Goal: Information Seeking & Learning: Learn about a topic

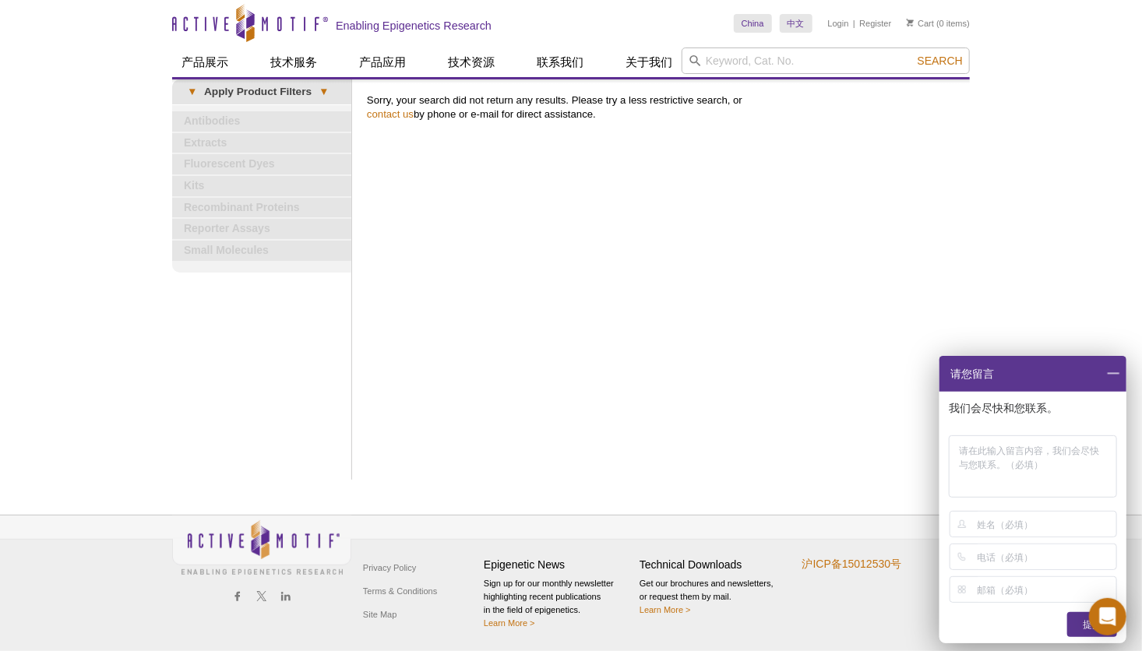
click at [775, 61] on input "search" at bounding box center [826, 61] width 288 height 26
click at [775, 61] on input "H3K9me1/me2" at bounding box center [826, 61] width 288 height 26
type input "H3K9me2"
click at [913, 54] on button "Search" at bounding box center [940, 61] width 55 height 14
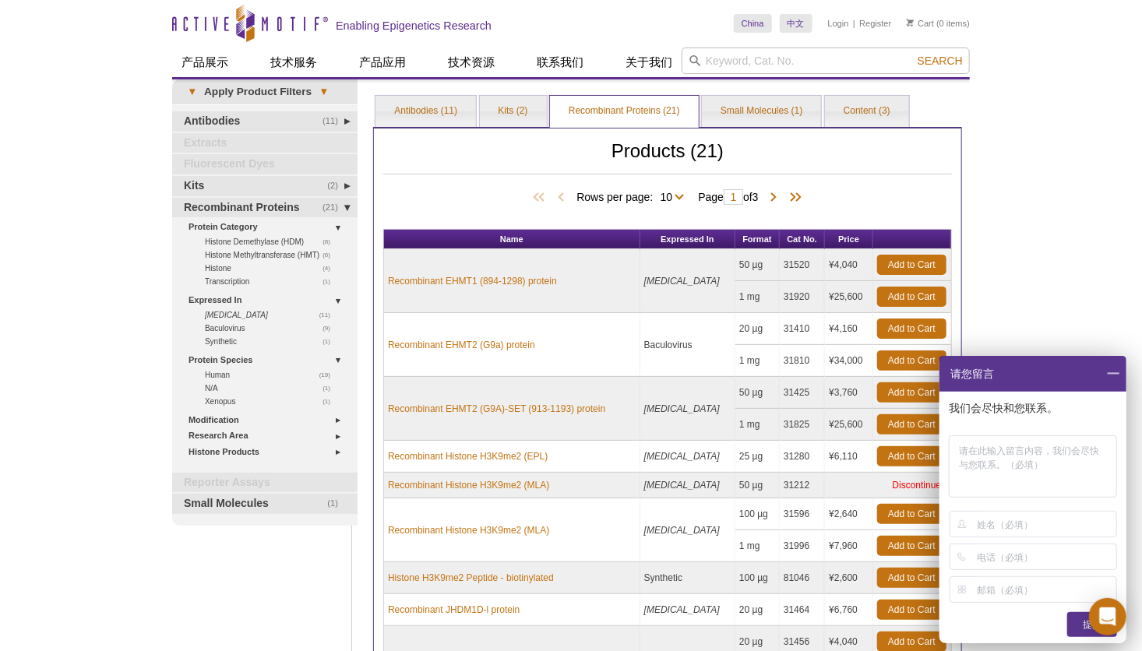
click at [1026, 284] on div "Active Motif Logo Enabling Epigenetics Research 0 Search Skip to content Active…" at bounding box center [571, 510] width 1142 height 1021
click at [1115, 374] on span at bounding box center [1113, 374] width 26 height 36
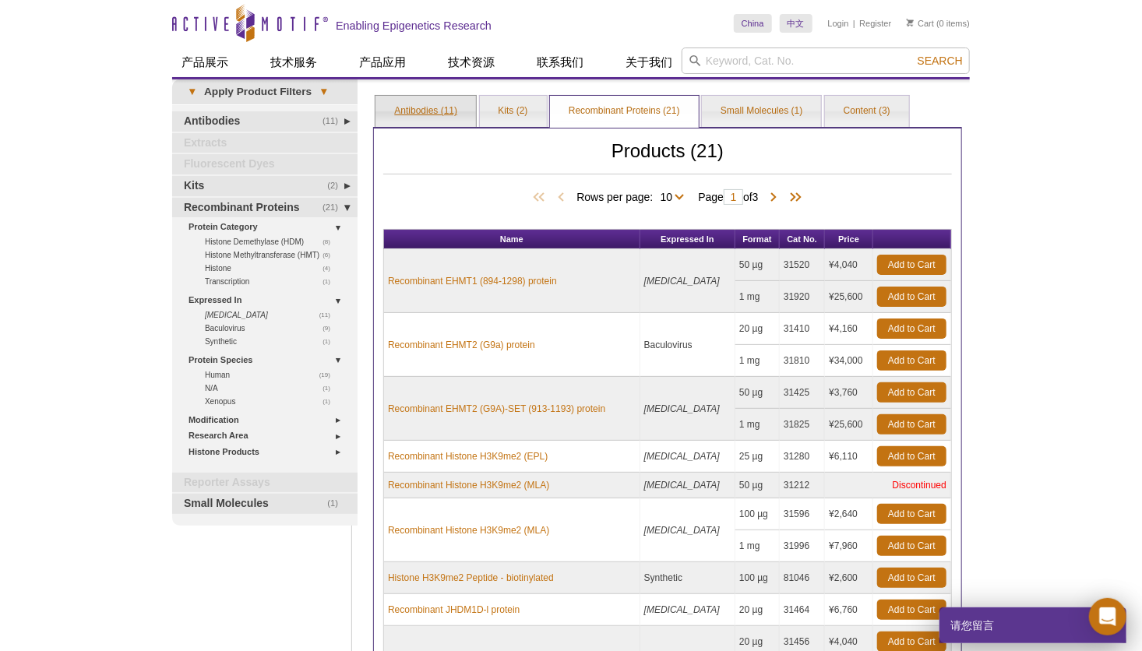
click at [428, 115] on link "Antibodies (11)" at bounding box center [426, 111] width 101 height 31
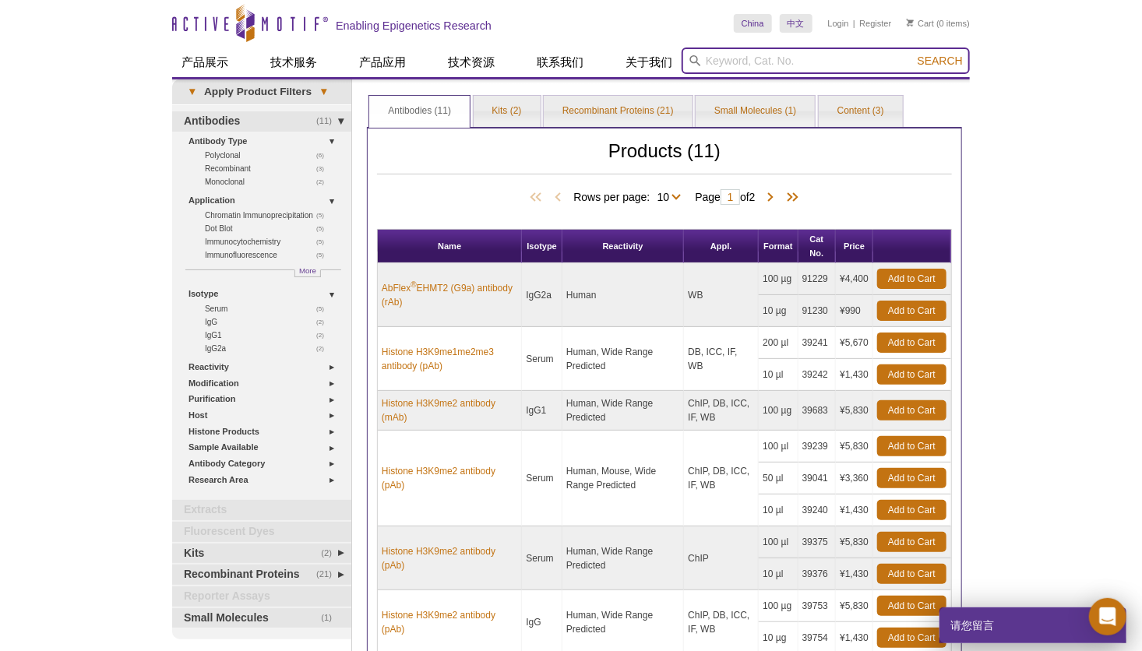
click at [752, 59] on input "search" at bounding box center [826, 61] width 288 height 26
paste input "H3K9me1/me2"
type input "H3K9me1/me2"
click at [932, 54] on button "Search" at bounding box center [940, 61] width 55 height 14
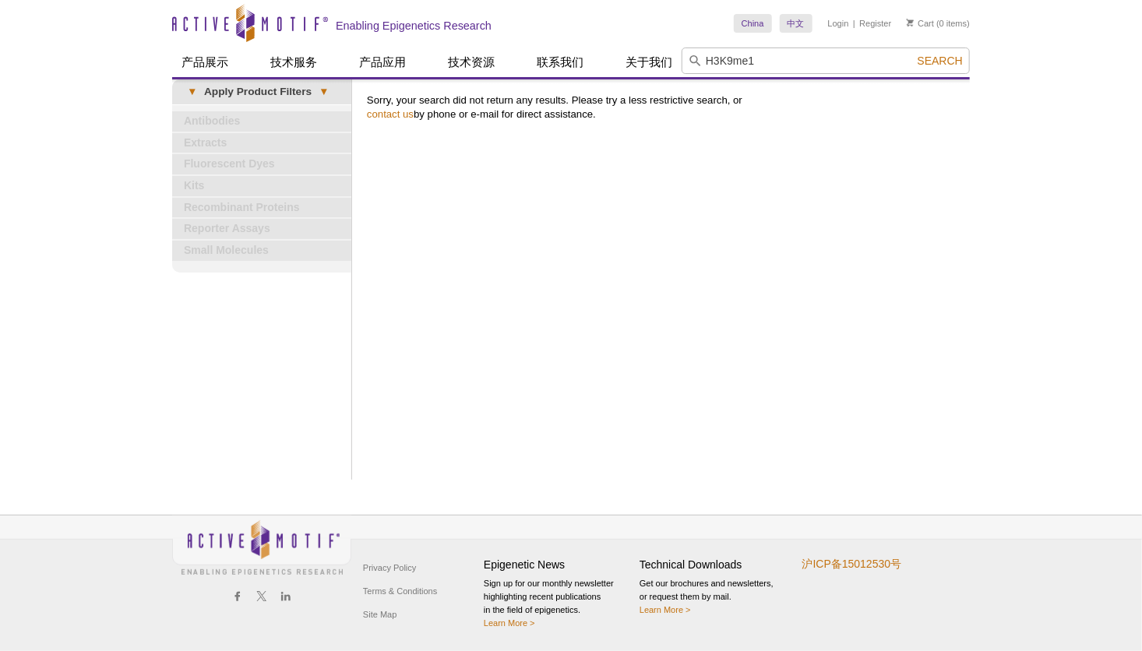
type input "H3K9me1"
click at [913, 54] on button "Search" at bounding box center [940, 61] width 55 height 14
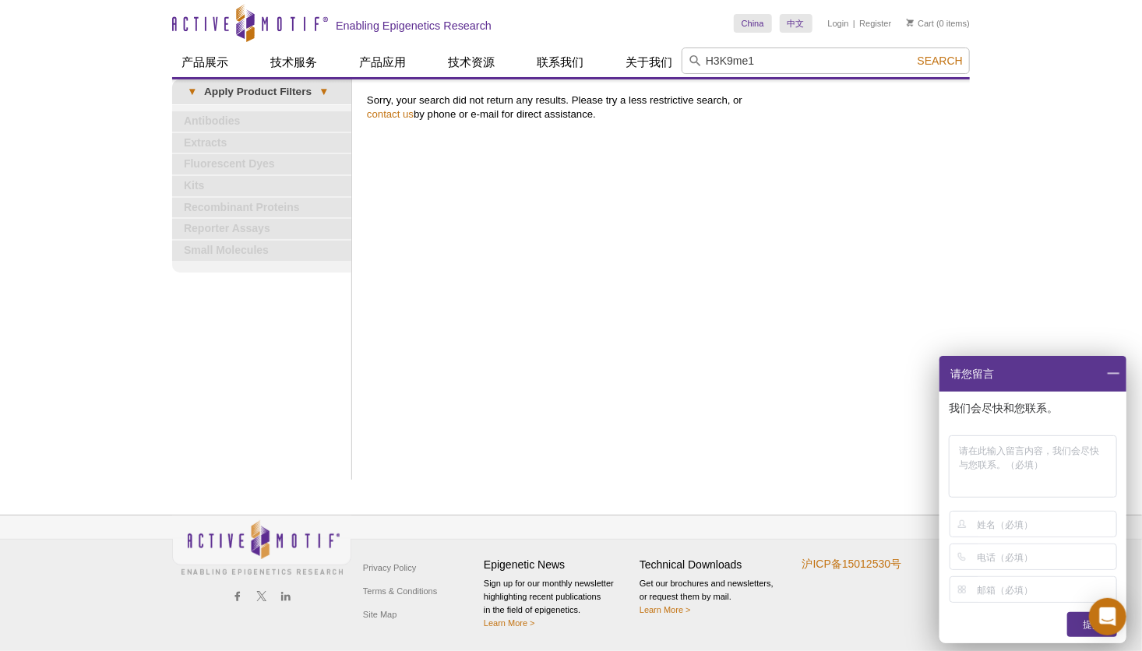
click at [1117, 371] on span at bounding box center [1113, 374] width 26 height 36
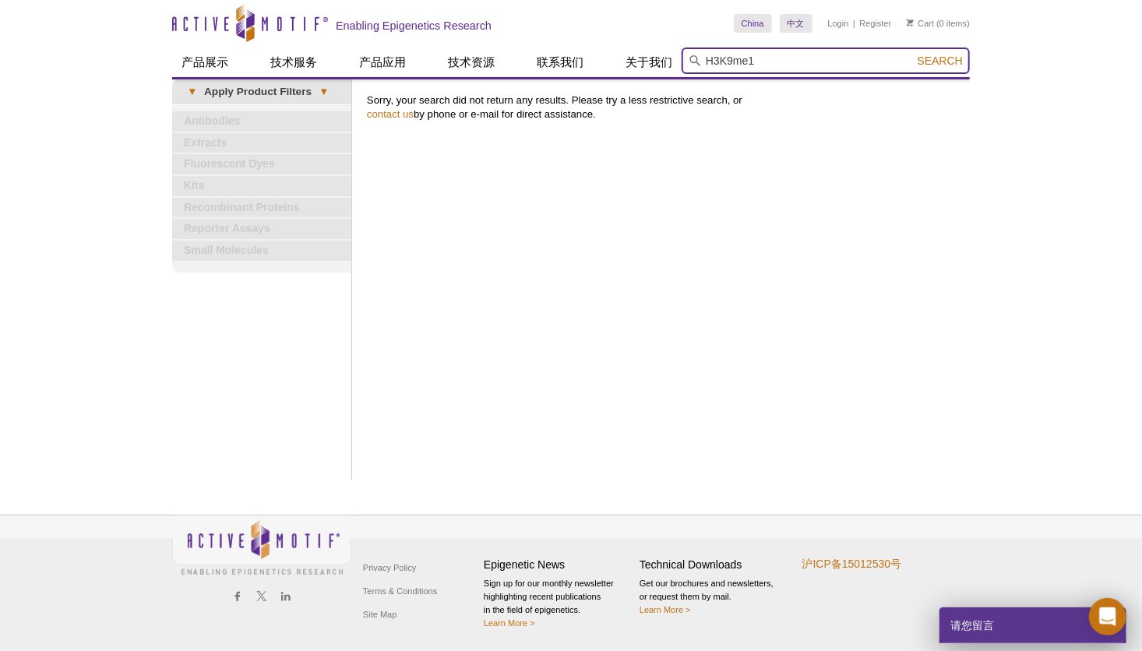
click at [783, 63] on input "H3K9me1" at bounding box center [826, 61] width 288 height 26
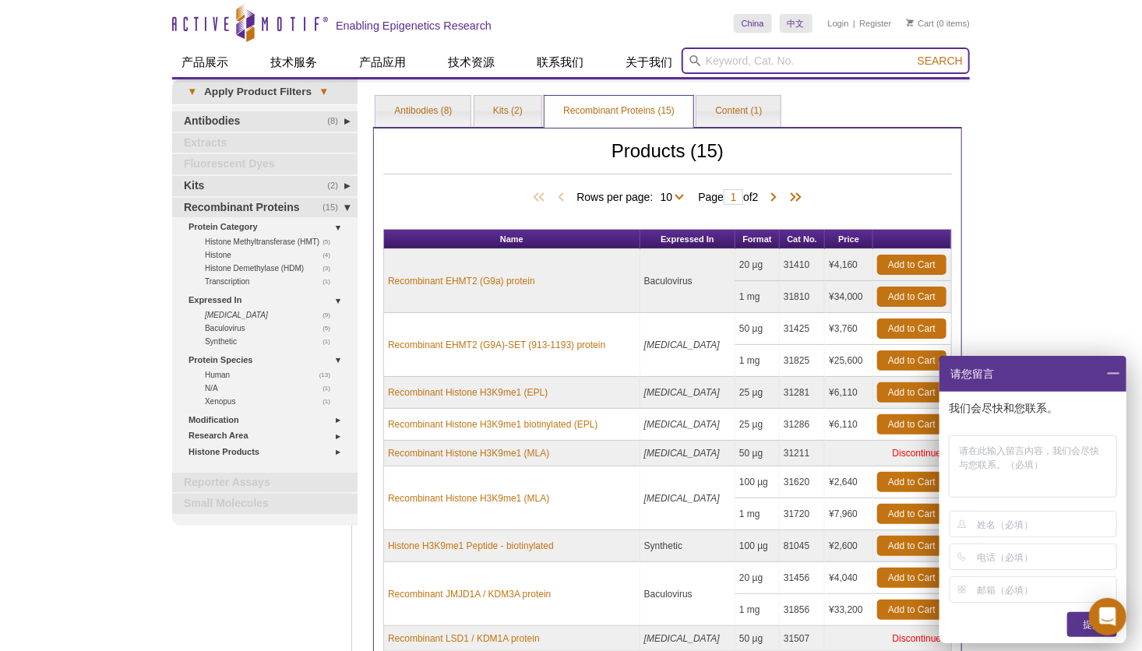
click at [768, 55] on input "search" at bounding box center [826, 61] width 288 height 26
paste input "H3K9me1/me2"
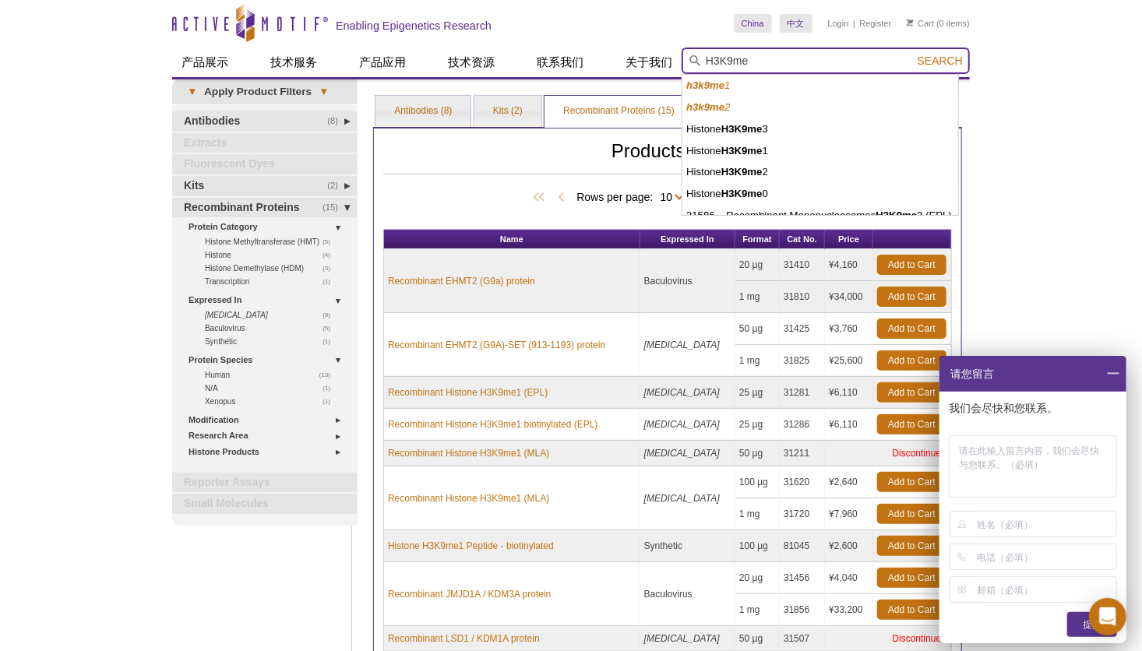
type input "H3K9me"
click at [913, 54] on button "Search" at bounding box center [940, 61] width 55 height 14
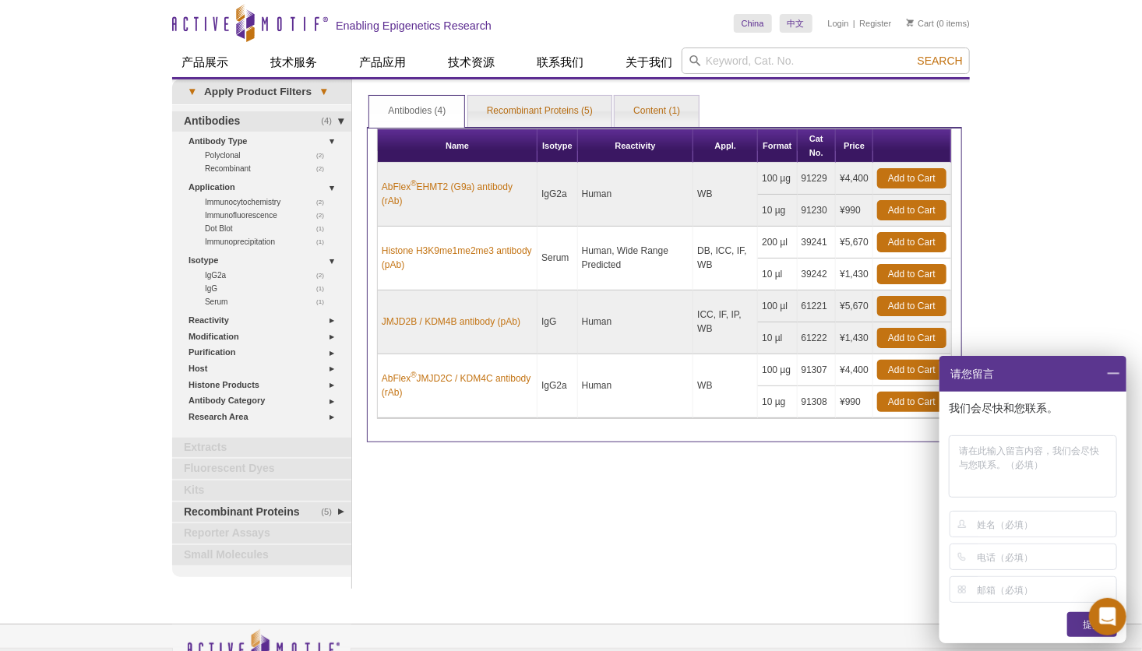
click at [1112, 380] on span at bounding box center [1113, 374] width 26 height 36
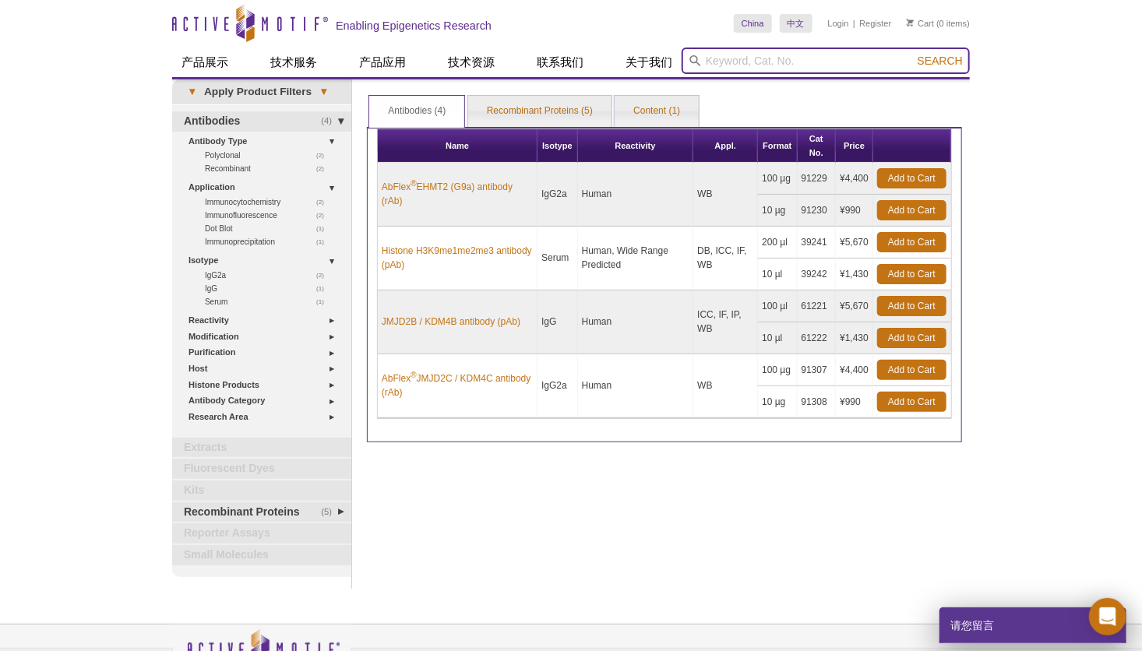
click at [743, 63] on input "search" at bounding box center [826, 61] width 288 height 26
paste input "H3K9me1/me2"
type input "H3K9me1/me2"
click at [913, 54] on button "Search" at bounding box center [940, 61] width 55 height 14
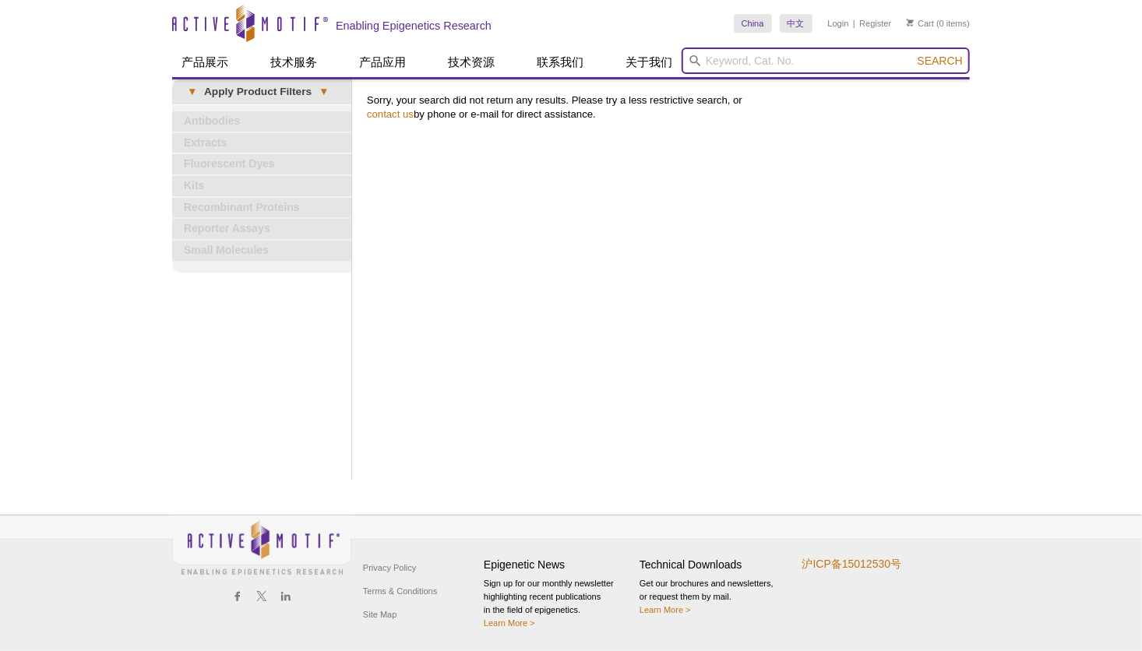
click at [758, 64] on input "search" at bounding box center [826, 61] width 288 height 26
click at [758, 63] on input "search" at bounding box center [826, 61] width 288 height 26
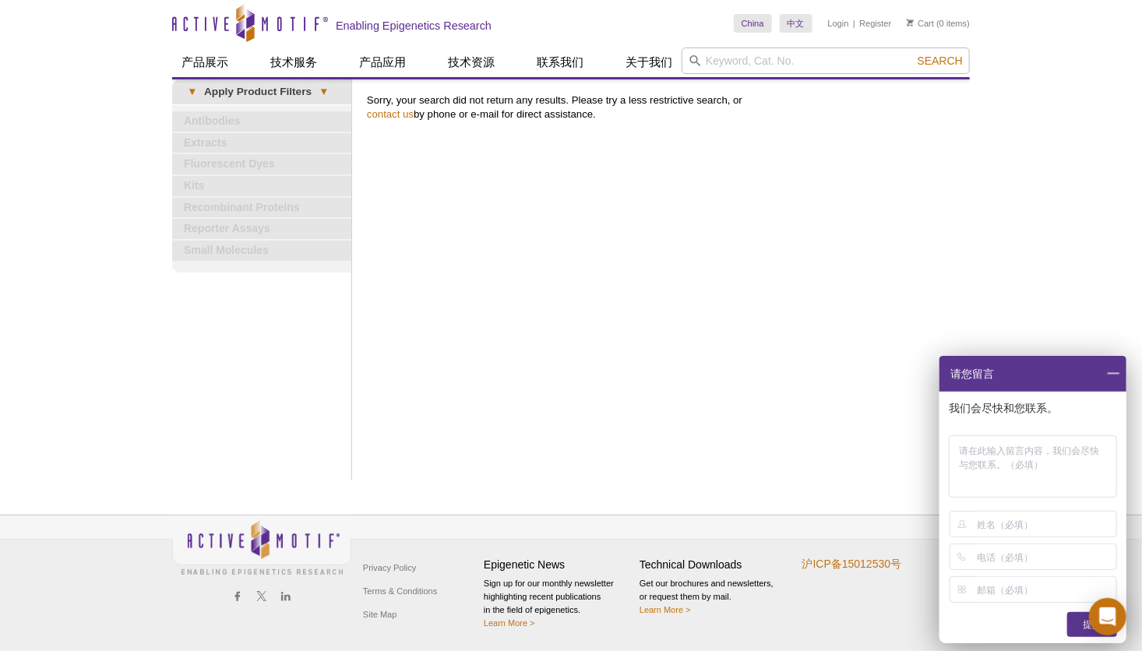
click at [1114, 376] on span at bounding box center [1113, 374] width 26 height 36
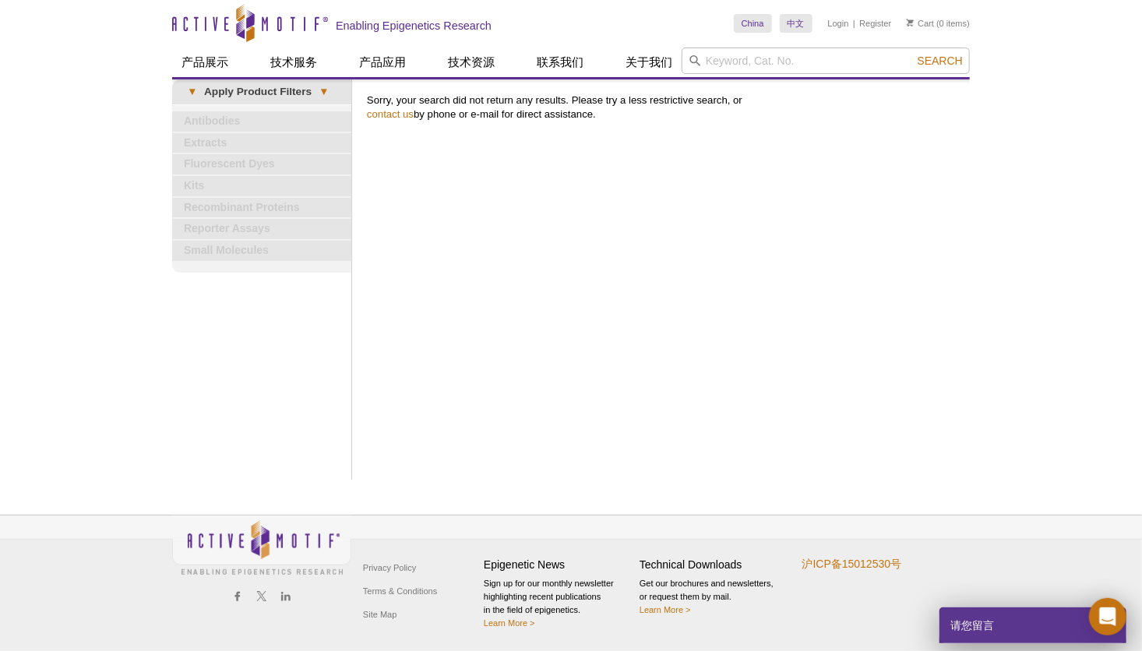
click at [721, 47] on div "Skip to content Active Motif Logo Enabling Epigenetics Research" at bounding box center [453, 24] width 562 height 48
drag, startPoint x: 719, startPoint y: 47, endPoint x: 708, endPoint y: 58, distance: 16.0
click at [708, 58] on input "search" at bounding box center [826, 61] width 288 height 26
paste input "H3K9me1/me2"
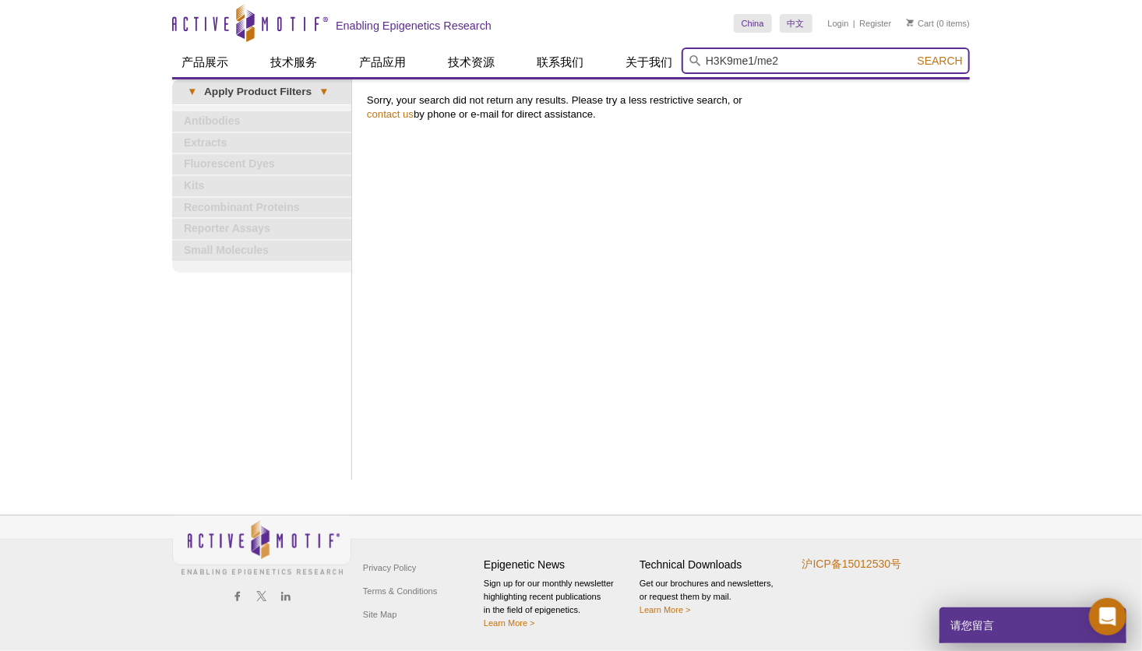
drag, startPoint x: 752, startPoint y: 58, endPoint x: 789, endPoint y: 58, distance: 37.4
click at [789, 58] on input "H3K9me1/me2" at bounding box center [826, 61] width 288 height 26
type input "H3K9me1"
click at [913, 54] on button "Search" at bounding box center [940, 61] width 55 height 14
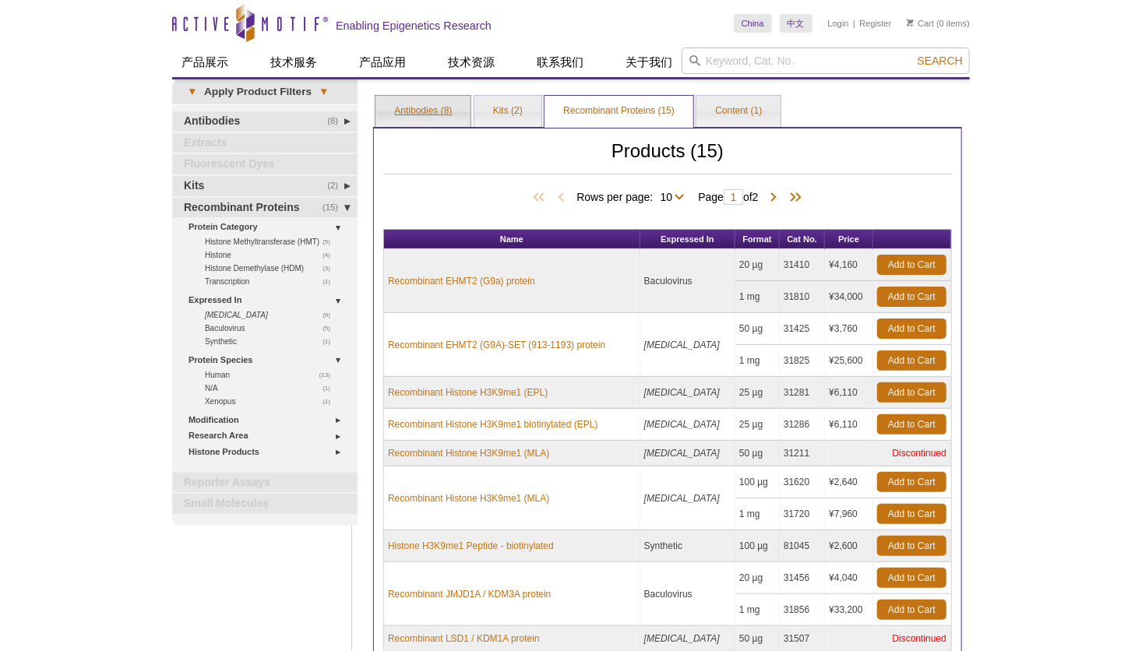
click at [428, 109] on link "Antibodies (8)" at bounding box center [423, 111] width 95 height 31
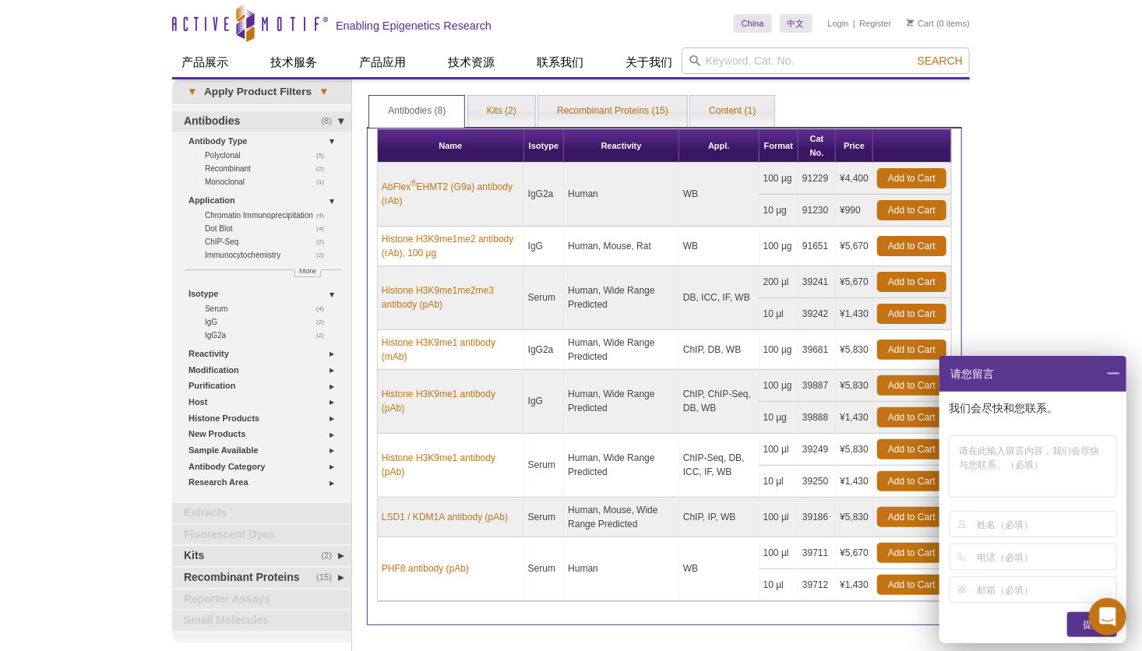
click at [1112, 372] on span at bounding box center [1113, 374] width 26 height 36
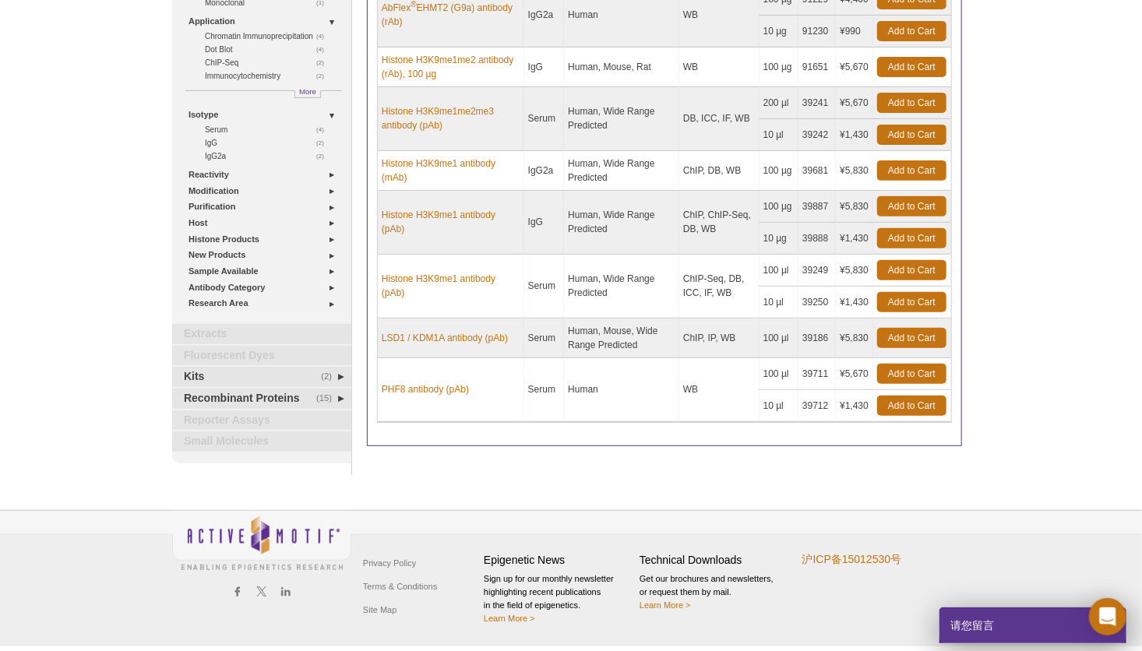
scroll to position [23, 0]
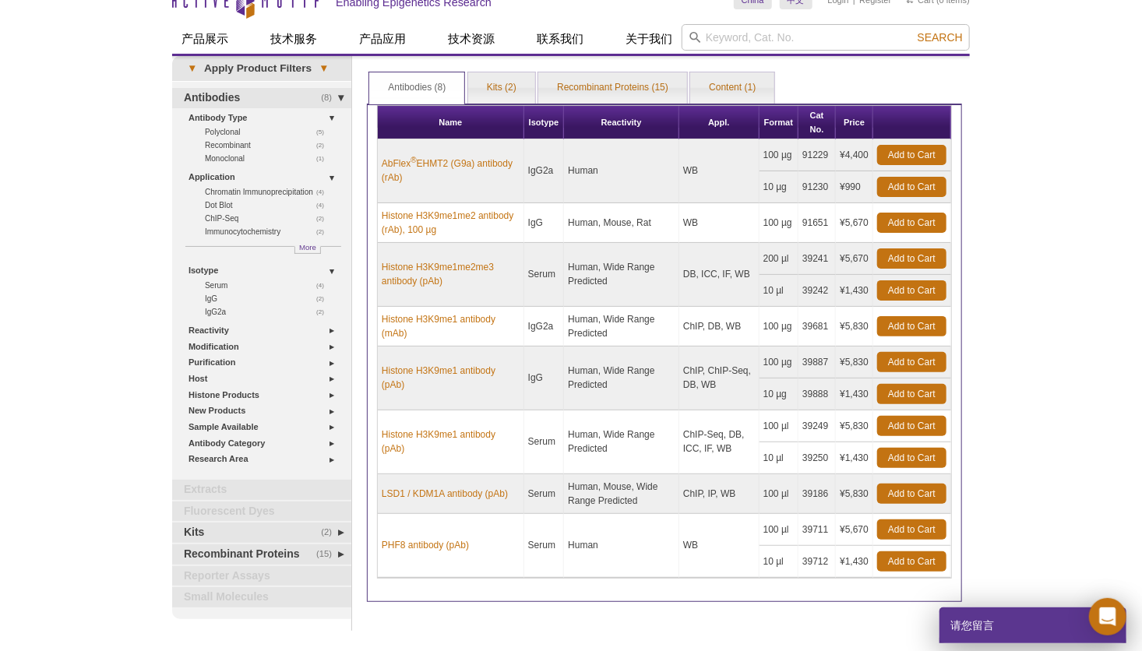
click at [1008, 281] on div "Active Motif Logo Enabling Epigenetics Research 0 Search Skip to content Active…" at bounding box center [571, 390] width 1142 height 826
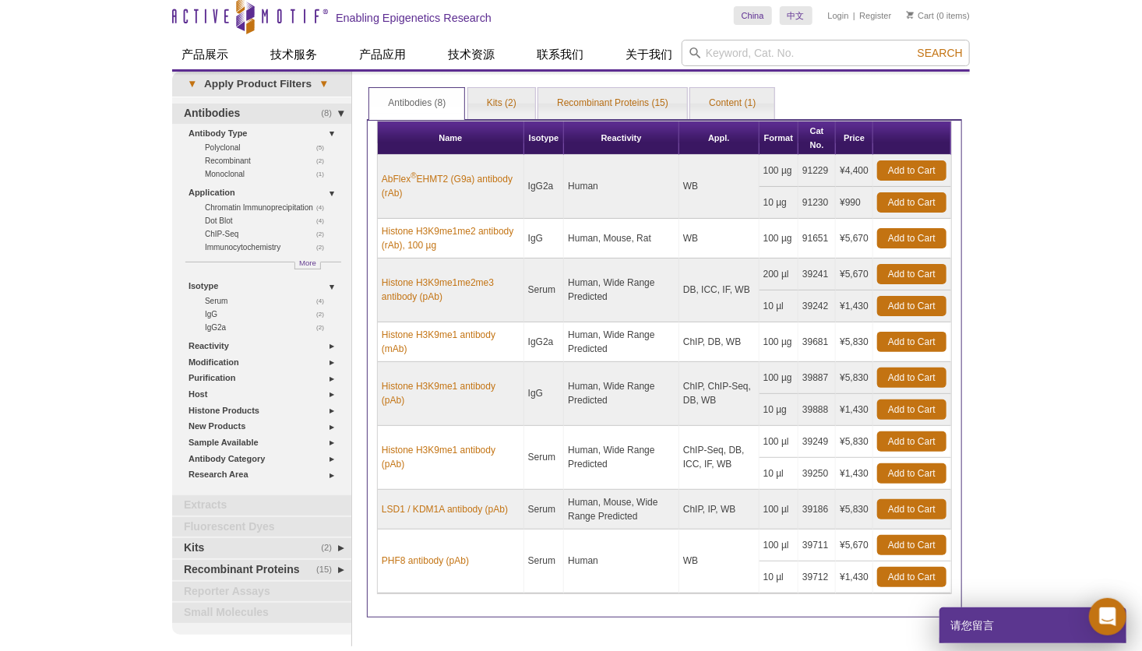
scroll to position [0, 0]
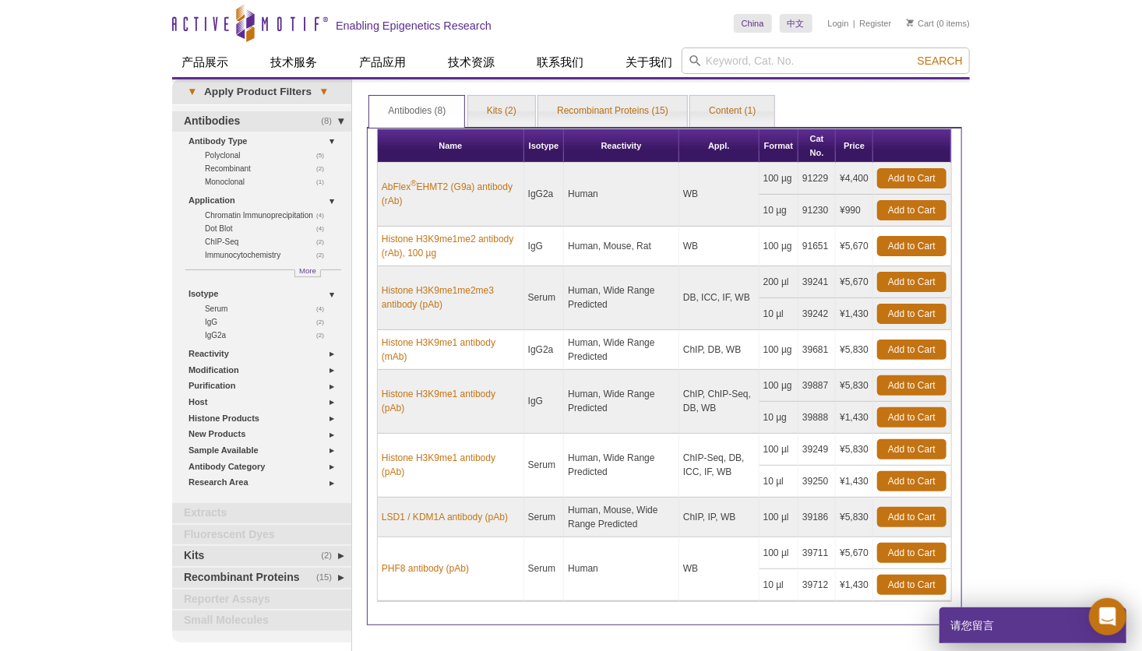
click at [1035, 321] on div "Active Motif Logo Enabling Epigenetics Research 0 Search Skip to content Active…" at bounding box center [571, 413] width 1142 height 826
click at [1020, 369] on div "Active Motif Logo Enabling Epigenetics Research 0 Search Skip to content Active…" at bounding box center [571, 413] width 1142 height 826
click at [1035, 375] on div "Active Motif Logo Enabling Epigenetics Research 0 Search Skip to content Active…" at bounding box center [571, 413] width 1142 height 826
click at [1022, 382] on div "Active Motif Logo Enabling Epigenetics Research 0 Search Skip to content Active…" at bounding box center [571, 413] width 1142 height 826
click at [1025, 382] on div "Active Motif Logo Enabling Epigenetics Research 0 Search Skip to content Active…" at bounding box center [571, 413] width 1142 height 826
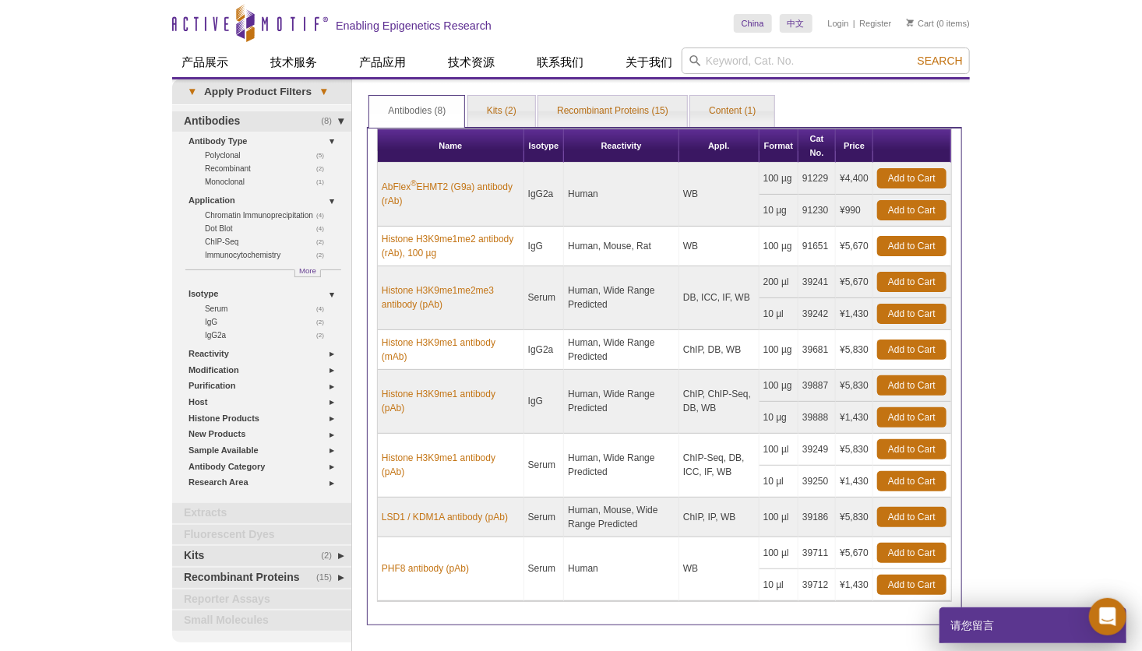
click at [702, 467] on td "ChIP-Seq, DB, ICC, IF, WB" at bounding box center [720, 466] width 80 height 64
click at [610, 464] on td "Human, Wide Range Predicted" at bounding box center [621, 466] width 115 height 64
click at [609, 461] on td "Human, Wide Range Predicted" at bounding box center [621, 466] width 115 height 64
click at [610, 457] on td "Human, Wide Range Predicted" at bounding box center [621, 466] width 115 height 64
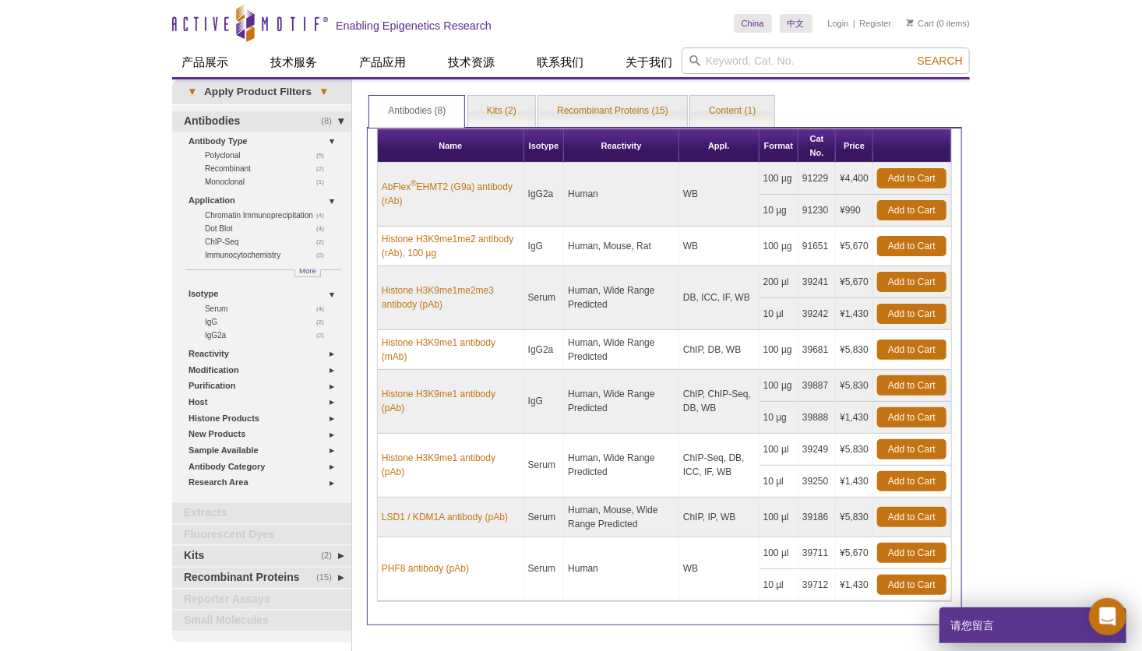
click at [590, 404] on td "Human, Wide Range Predicted" at bounding box center [621, 402] width 115 height 64
click at [701, 405] on td "ChIP, ChIP-Seq, DB, WB" at bounding box center [720, 402] width 80 height 64
click at [710, 400] on td "ChIP, ChIP-Seq, DB, WB" at bounding box center [720, 402] width 80 height 64
click at [727, 511] on td "ChIP, IP, WB" at bounding box center [720, 518] width 80 height 40
click at [718, 470] on td "ChIP-Seq, DB, ICC, IF, WB" at bounding box center [720, 466] width 80 height 64
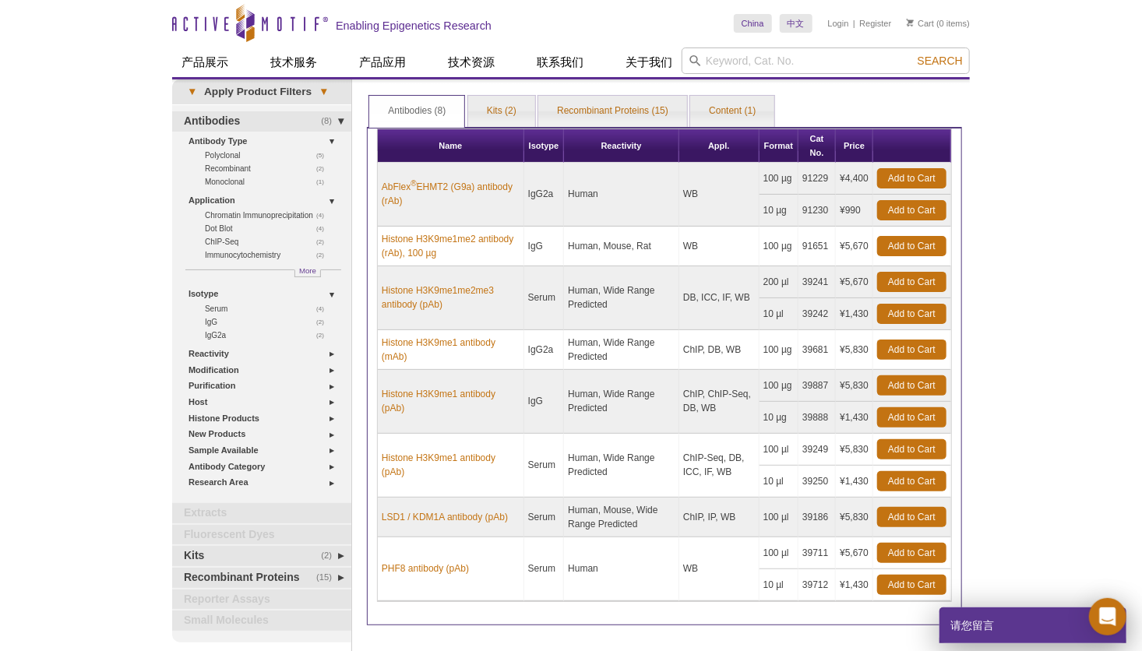
click at [718, 470] on td "ChIP-Seq, DB, ICC, IF, WB" at bounding box center [720, 466] width 80 height 64
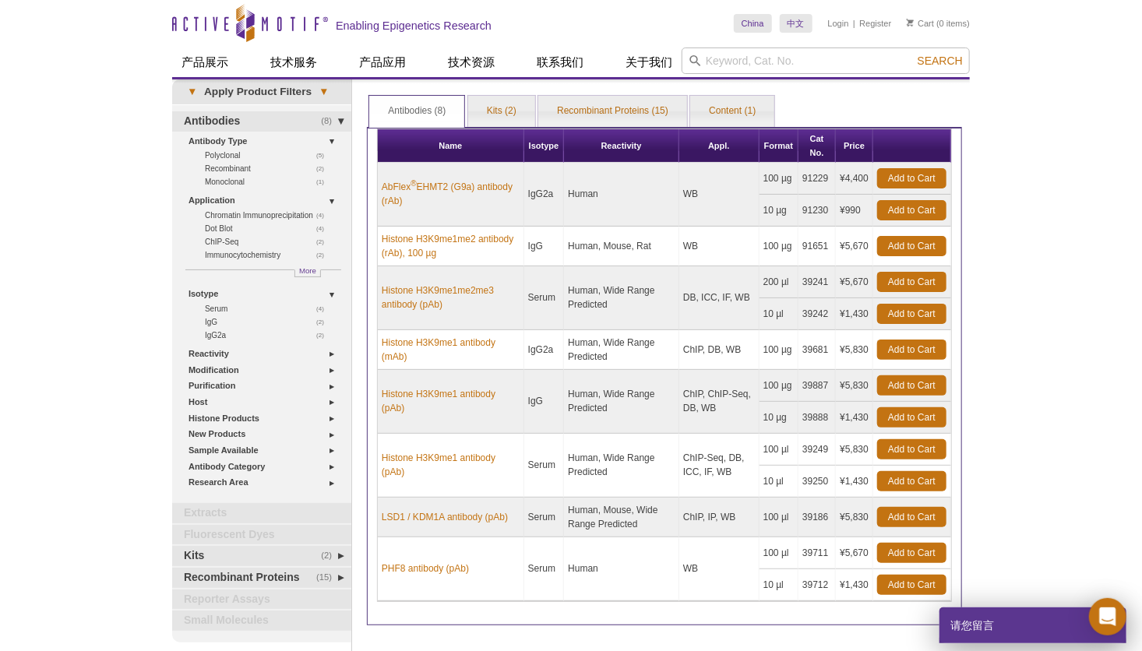
click at [718, 470] on td "ChIP-Seq, DB, ICC, IF, WB" at bounding box center [720, 466] width 80 height 64
click at [1045, 345] on div "Active Motif Logo Enabling Epigenetics Research 0 Search Skip to content Active…" at bounding box center [571, 413] width 1142 height 826
click at [733, 53] on input "search" at bounding box center [826, 61] width 288 height 26
drag, startPoint x: 372, startPoint y: 387, endPoint x: 662, endPoint y: 433, distance: 294.3
click at [662, 433] on div "Name Isotype Reactivity Appl. Format Cat No. Price AbFlex ® EHMT2 (G9a) antibod…" at bounding box center [664, 376] width 595 height 499
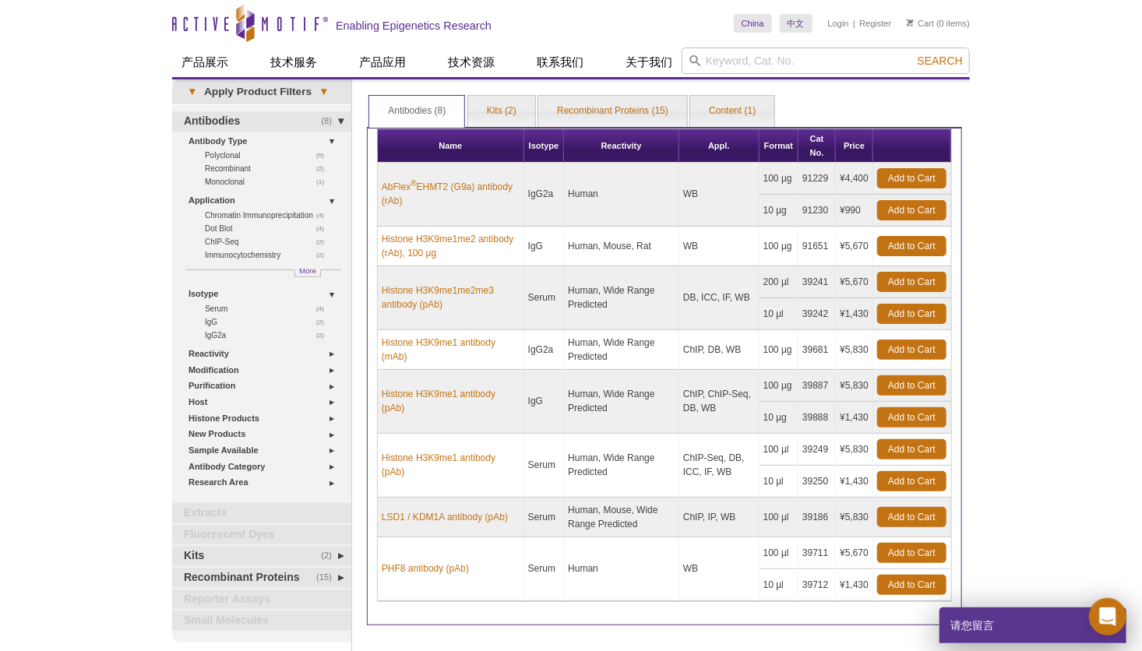
drag, startPoint x: 662, startPoint y: 433, endPoint x: 1064, endPoint y: 422, distance: 401.5
click at [1067, 423] on div "Active Motif Logo Enabling Epigenetics Research 0 Search Skip to content Active…" at bounding box center [571, 413] width 1142 height 826
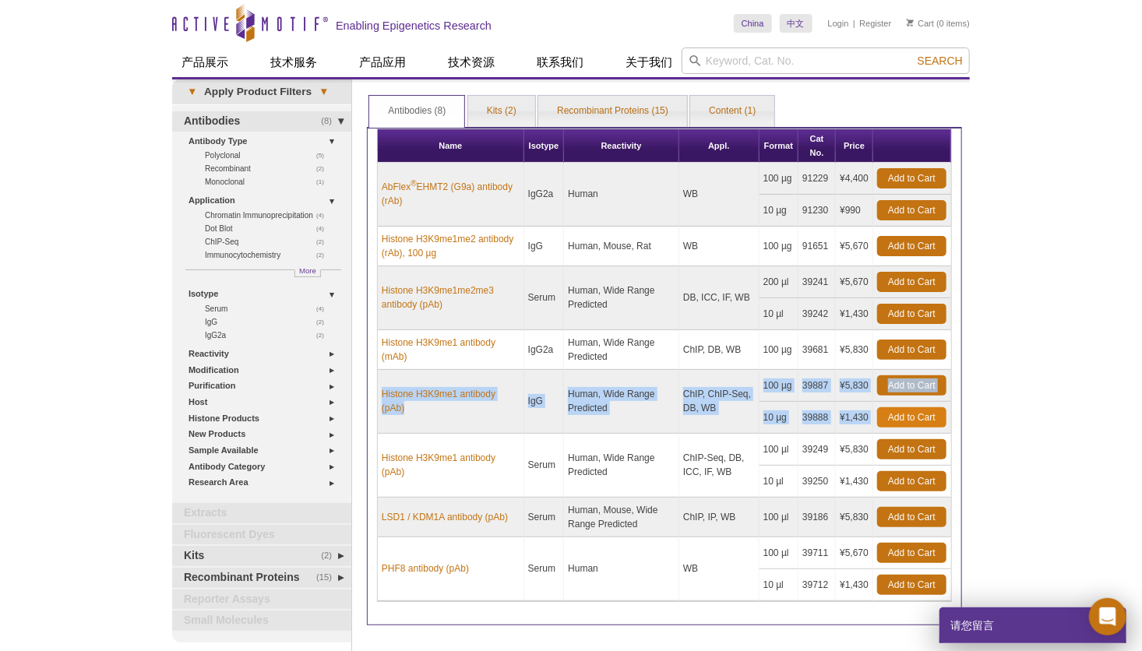
drag, startPoint x: 385, startPoint y: 378, endPoint x: 881, endPoint y: 415, distance: 497.8
click at [881, 415] on tbody "AbFlex ® EHMT2 (G9a) antibody (rAb) IgG2a Human WB 100 µg 91229 ¥4,400 Add to C…" at bounding box center [665, 382] width 574 height 439
drag, startPoint x: 881, startPoint y: 415, endPoint x: 859, endPoint y: 415, distance: 22.6
copy tbody "Histone H3K9me1 antibody (pAb) IgG Human, Wide Range Predicted ChIP, ChIP-Seq, …"
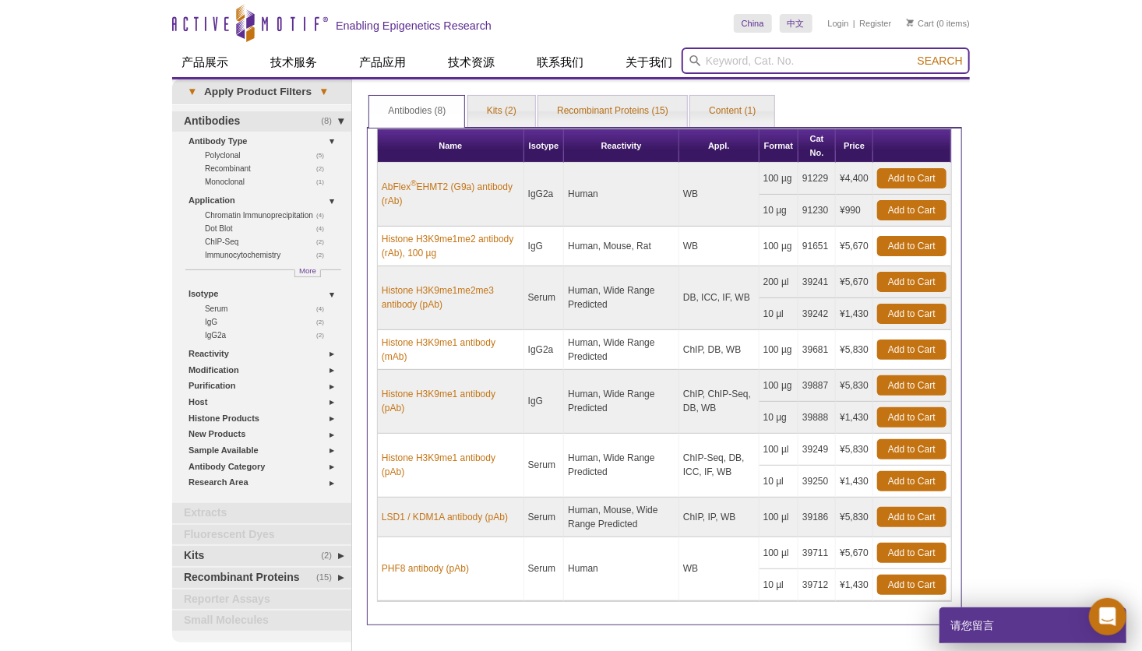
paste input "H3K9me3"
type input "H3K9me3"
click at [945, 65] on span "Search" at bounding box center [940, 61] width 45 height 12
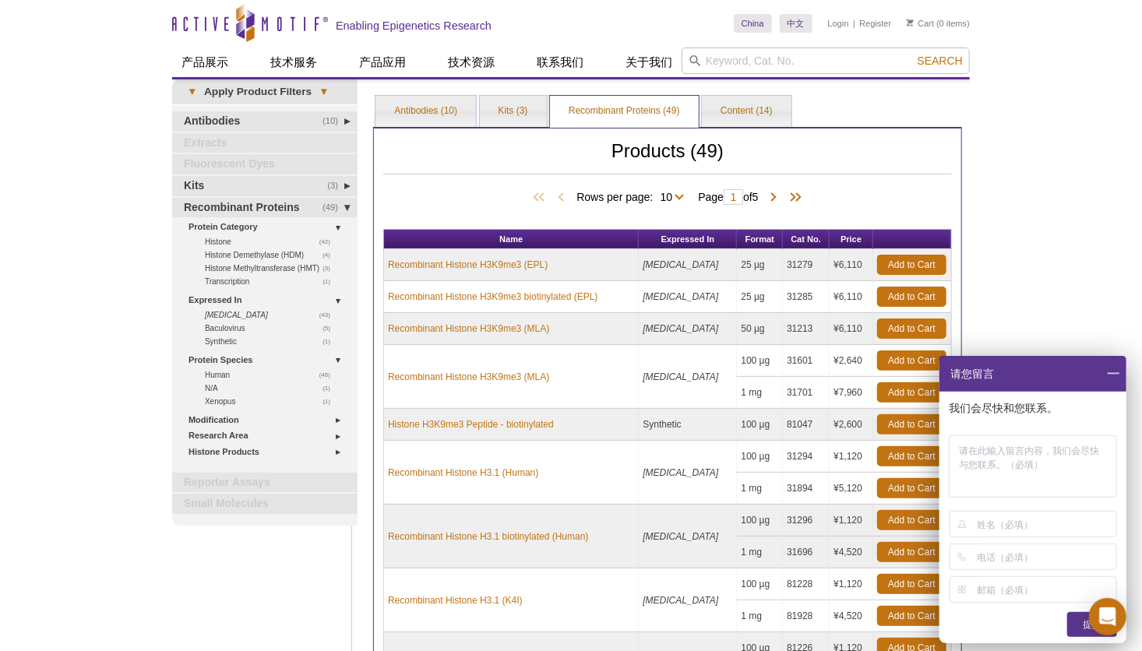
click at [1093, 221] on div "Active Motif Logo Enabling Epigenetics Research 0 Search Skip to content Active…" at bounding box center [571, 513] width 1142 height 1027
click at [1108, 376] on span at bounding box center [1113, 374] width 26 height 36
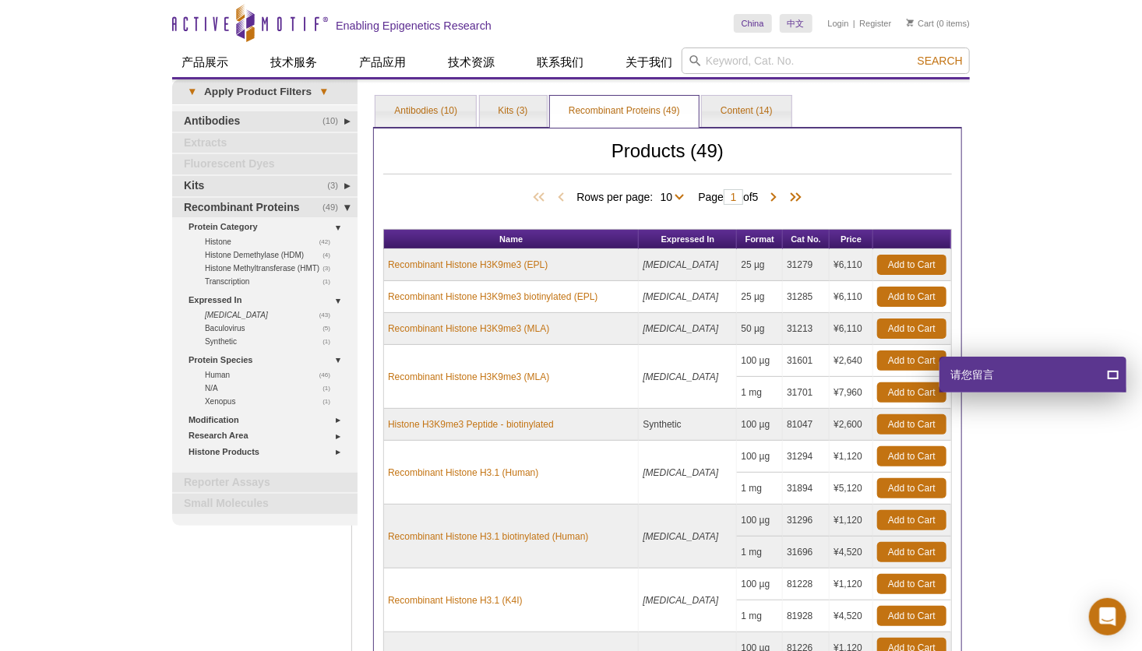
click at [1057, 265] on div "Active Motif Logo Enabling Epigenetics Research 0 Search Skip to content Active…" at bounding box center [571, 513] width 1142 height 1027
click at [1036, 195] on div "Active Motif Logo Enabling Epigenetics Research 0 Search Skip to content Active…" at bounding box center [571, 513] width 1142 height 1027
click at [394, 94] on ul "Antibodies (10) Kits (3) Recombinant Proteins (49) Content (14)" at bounding box center [667, 111] width 589 height 34
click at [392, 102] on link "Antibodies (10)" at bounding box center [426, 111] width 101 height 31
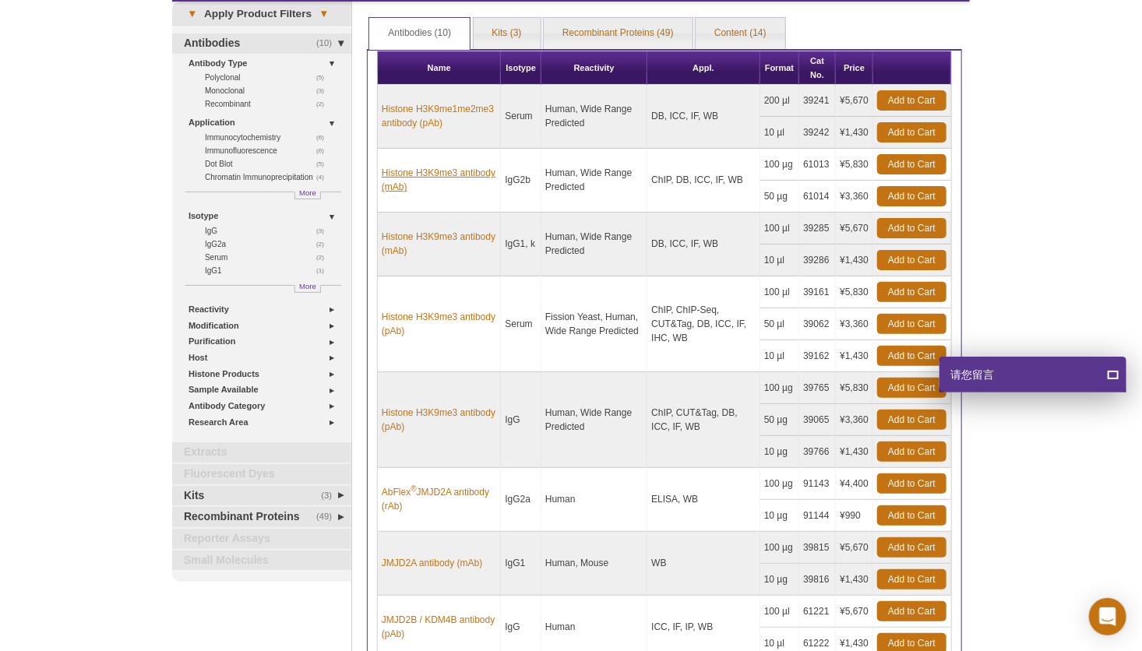
scroll to position [156, 0]
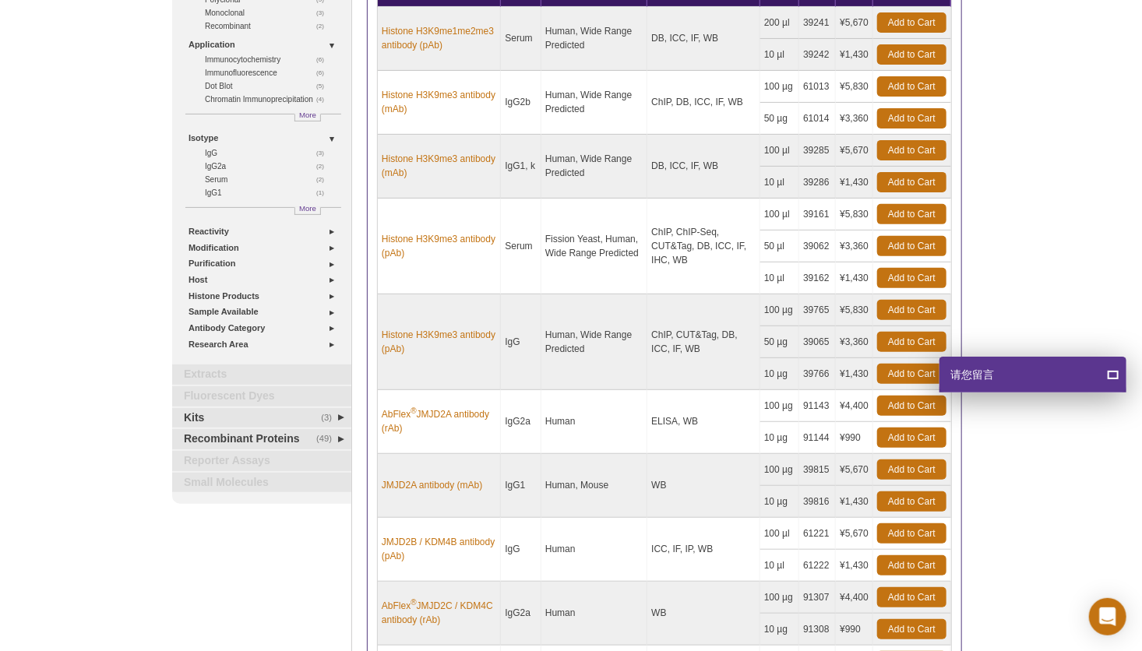
drag, startPoint x: 380, startPoint y: 396, endPoint x: 537, endPoint y: 421, distance: 159.4
click at [537, 421] on tr "AbFlex ® JMJD2A antibody (rAb) IgG2a Human ELISA, WB 100 µg 91143 ¥4,400 Add to…" at bounding box center [665, 406] width 574 height 32
click at [1017, 529] on div "Active Motif Logo Enabling Epigenetics Research 0 Search Skip to content Active…" at bounding box center [571, 374] width 1142 height 1061
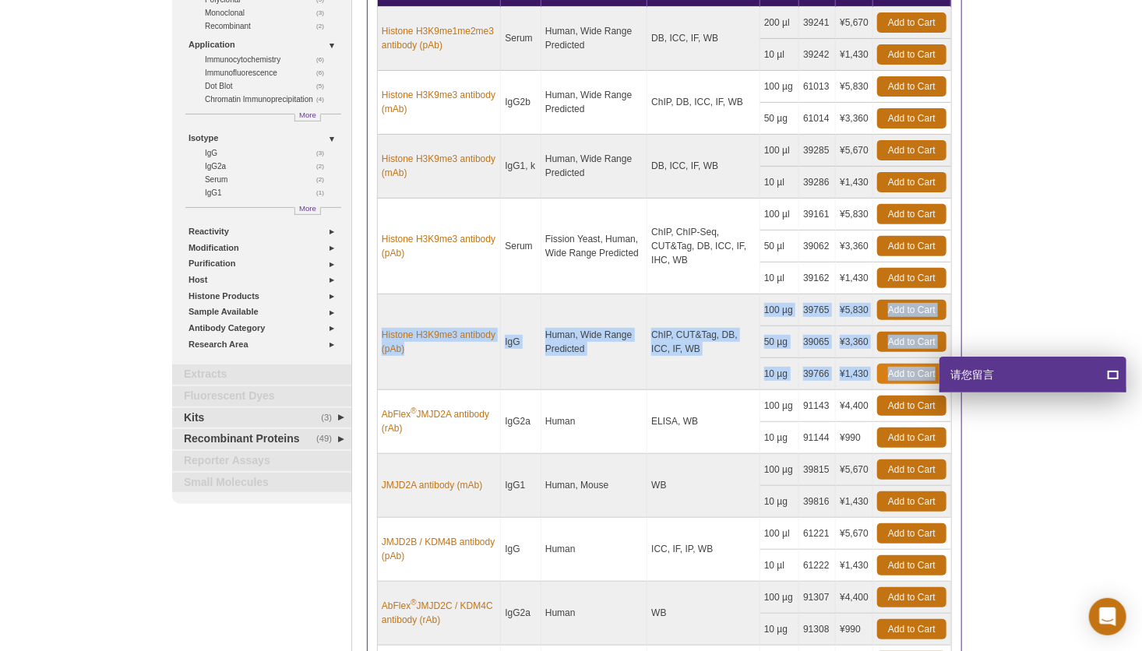
drag, startPoint x: 377, startPoint y: 304, endPoint x: 936, endPoint y: 375, distance: 563.2
click at [936, 375] on tbody "Histone H3K9me1me2me3 antibody (pAb) Serum Human, Wide Range Predicted DB, ICC,…" at bounding box center [665, 358] width 574 height 703
copy tbody "Histone H3K9me3 antibody (pAb) IgG Human, Wide Range Predicted ChIP, CUT&Tag, D…"
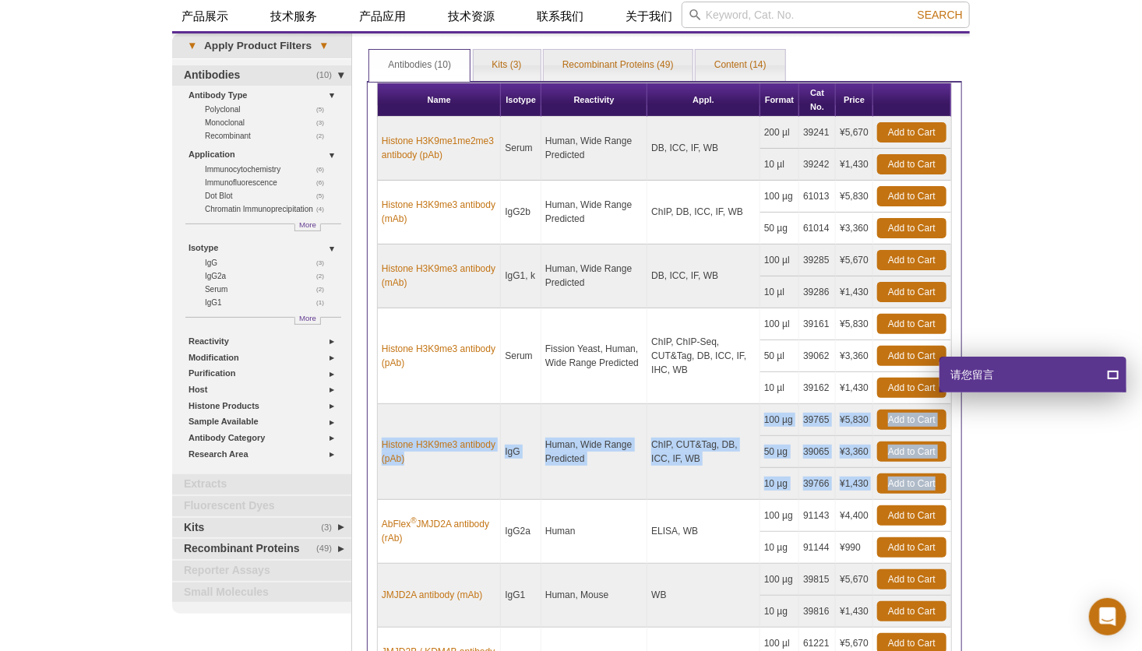
scroll to position [0, 0]
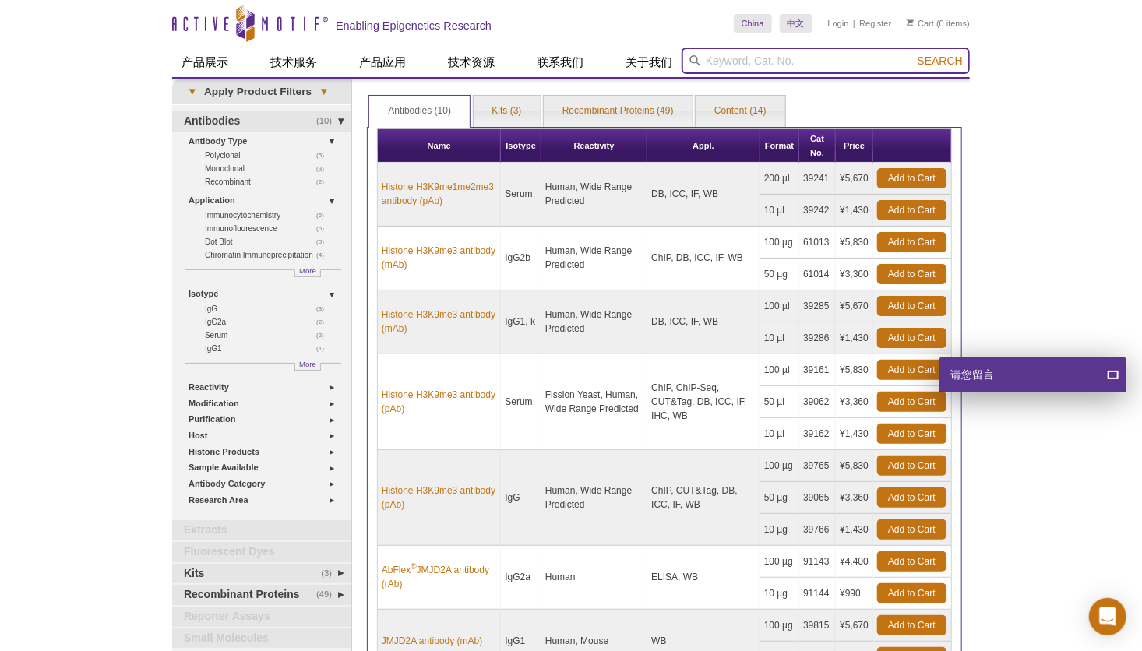
click at [724, 66] on input "search" at bounding box center [826, 61] width 288 height 26
paste input "H3K27me3"
type input "H3K27me3"
click at [941, 67] on button "Search" at bounding box center [940, 61] width 55 height 14
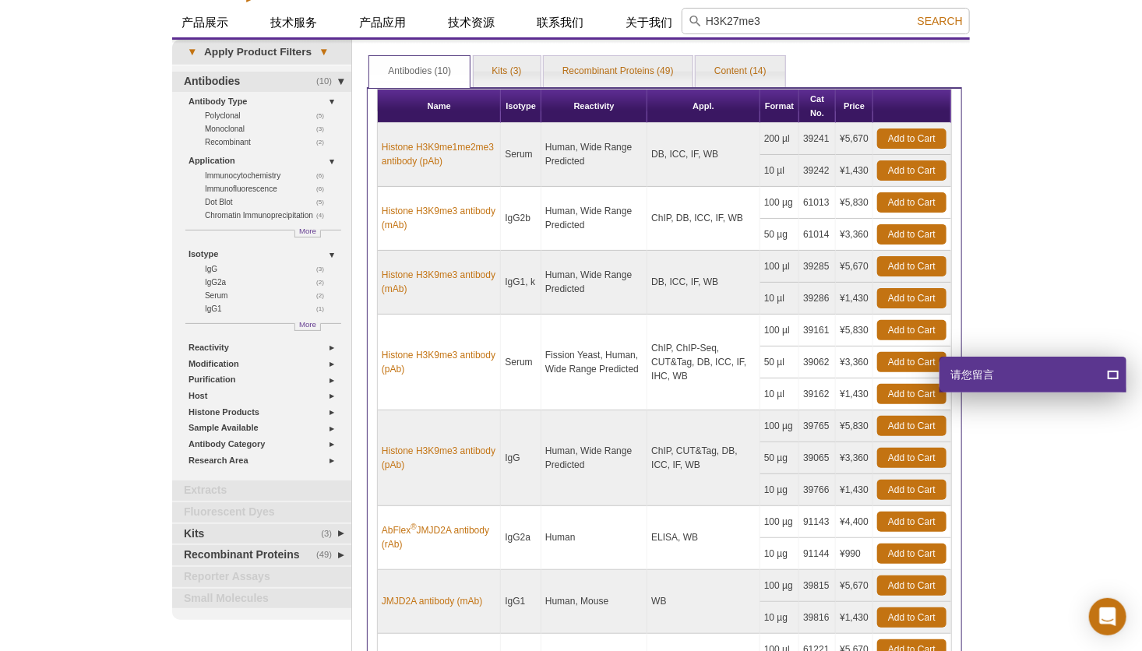
scroll to position [78, 0]
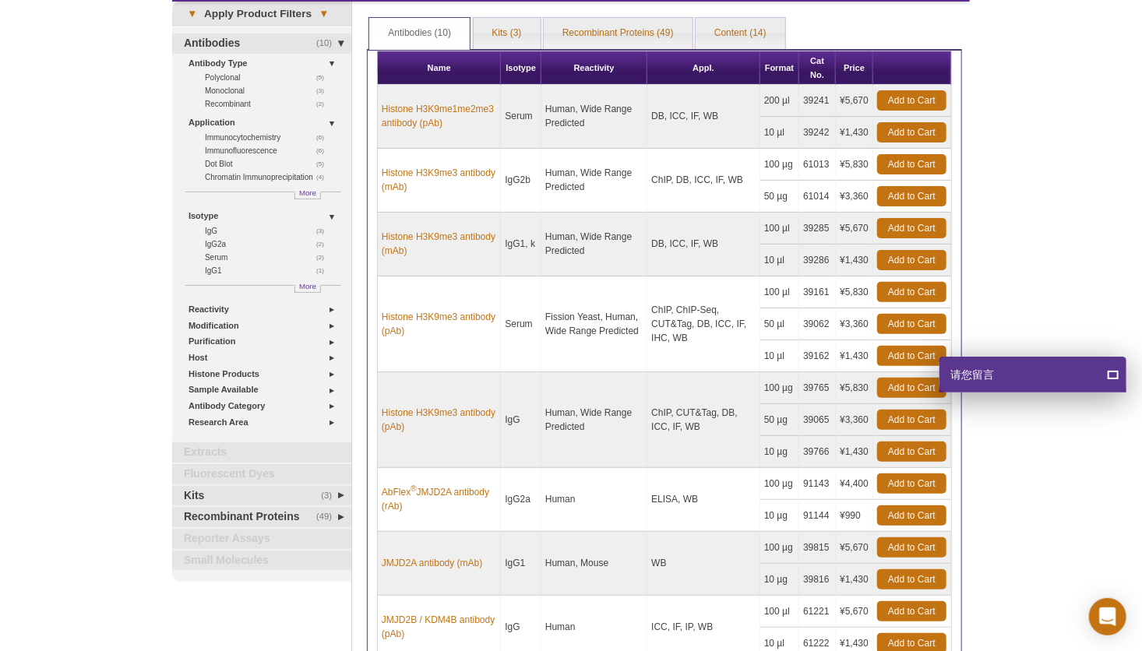
drag, startPoint x: 383, startPoint y: 281, endPoint x: 871, endPoint y: 356, distance: 493.5
click at [871, 356] on tbody "Histone H3K9me1me2me3 antibody (pAb) Serum Human, Wide Range Predicted DB, ICC,…" at bounding box center [665, 436] width 574 height 703
drag, startPoint x: 871, startPoint y: 356, endPoint x: 852, endPoint y: 351, distance: 20.2
copy tbody "Histone H3K9me3 antibody (pAb) Serum Fission Yeast, Human, Wide Range Predicted…"
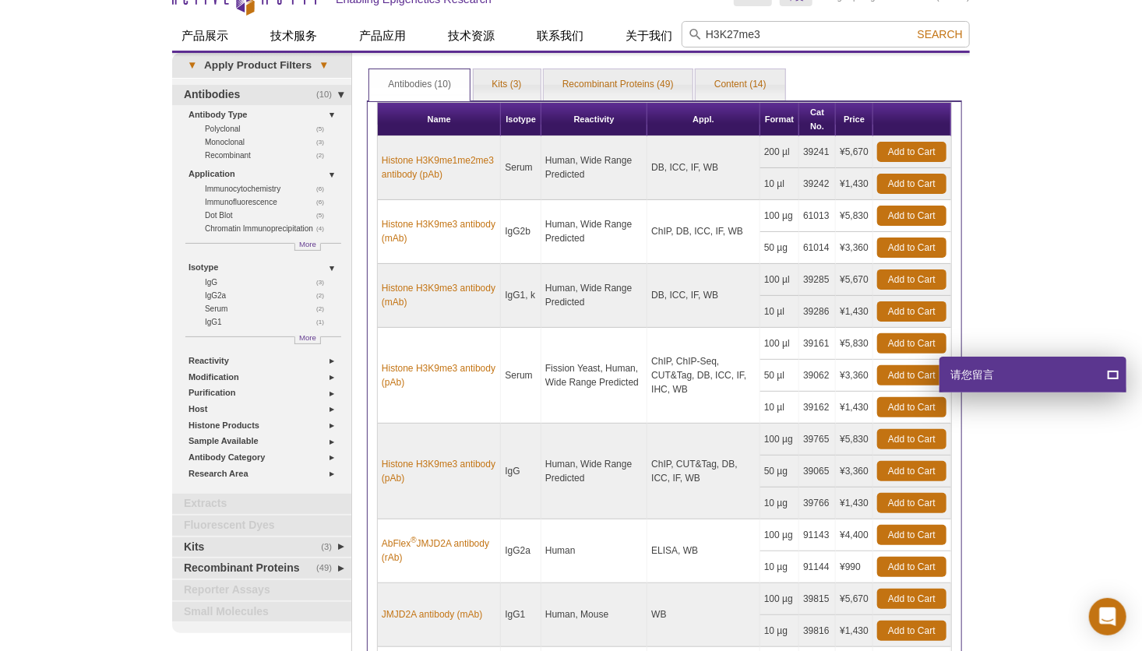
scroll to position [0, 0]
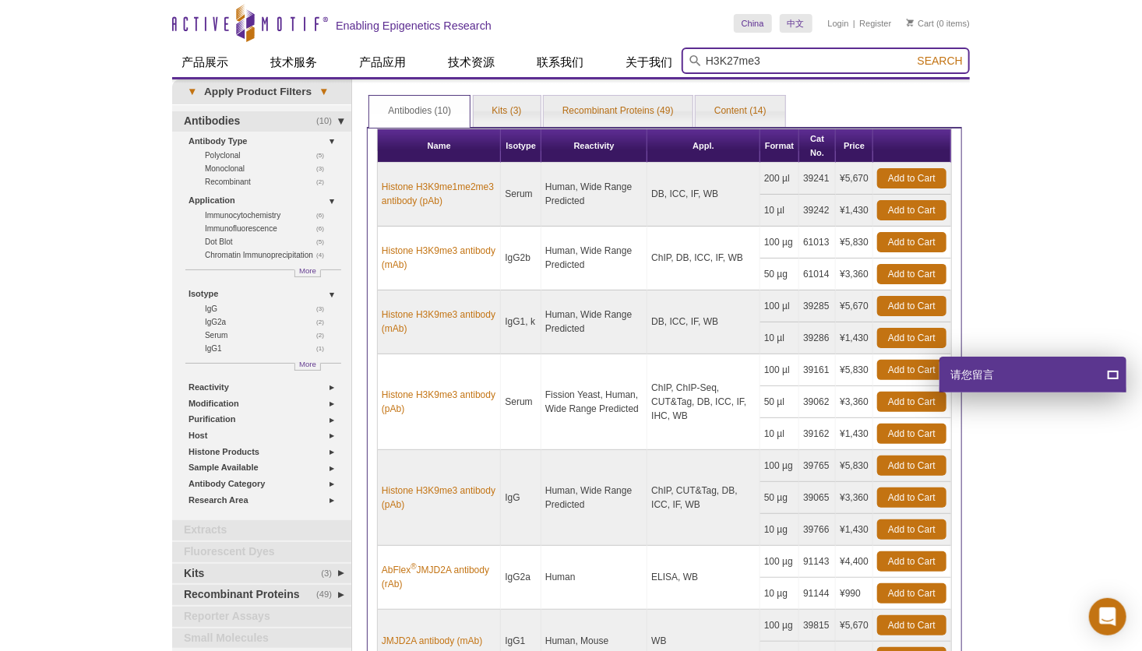
click at [799, 52] on input "H3K27me3" at bounding box center [826, 61] width 288 height 26
click at [913, 54] on button "Search" at bounding box center [940, 61] width 55 height 14
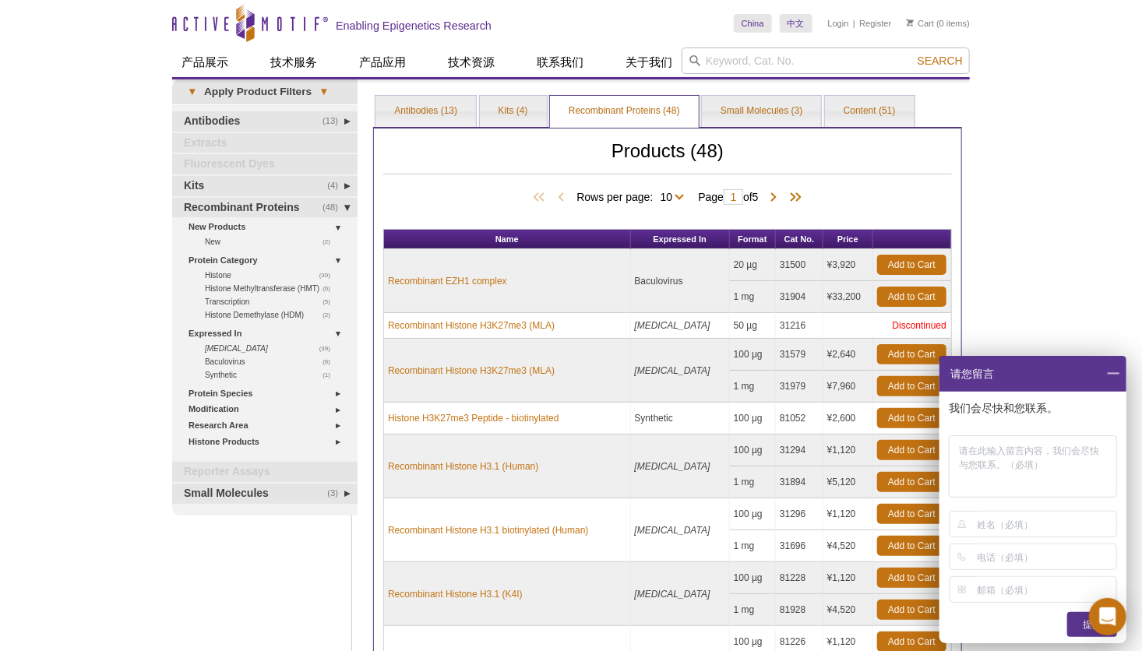
click at [1110, 376] on span at bounding box center [1113, 374] width 26 height 36
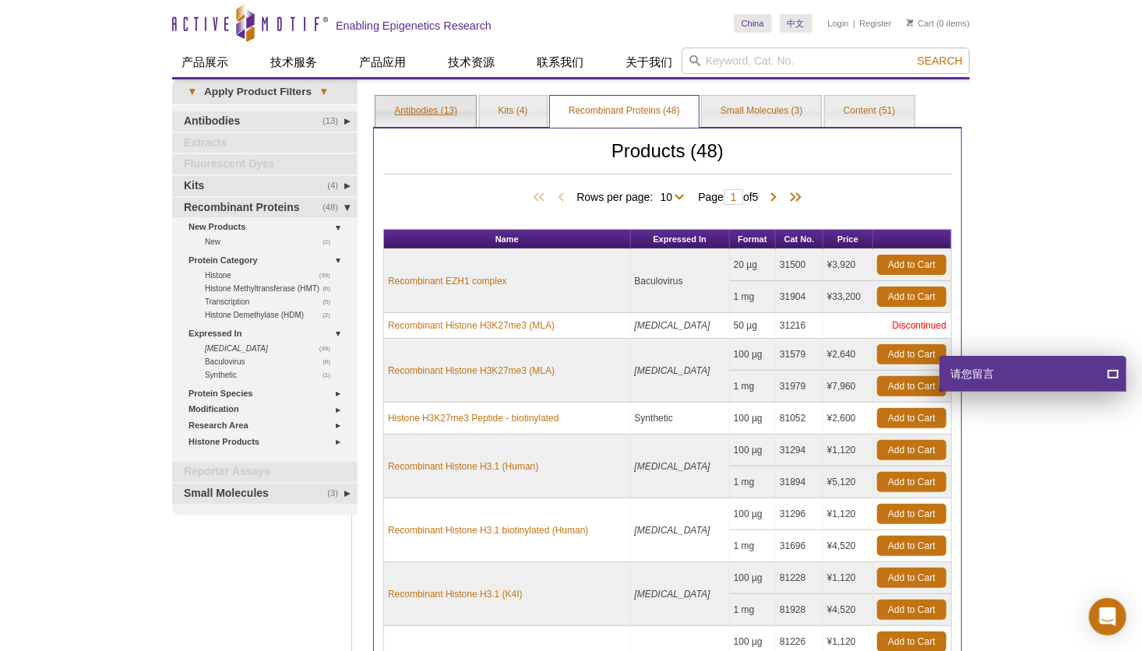
click at [435, 106] on link "Antibodies (13)" at bounding box center [426, 111] width 101 height 31
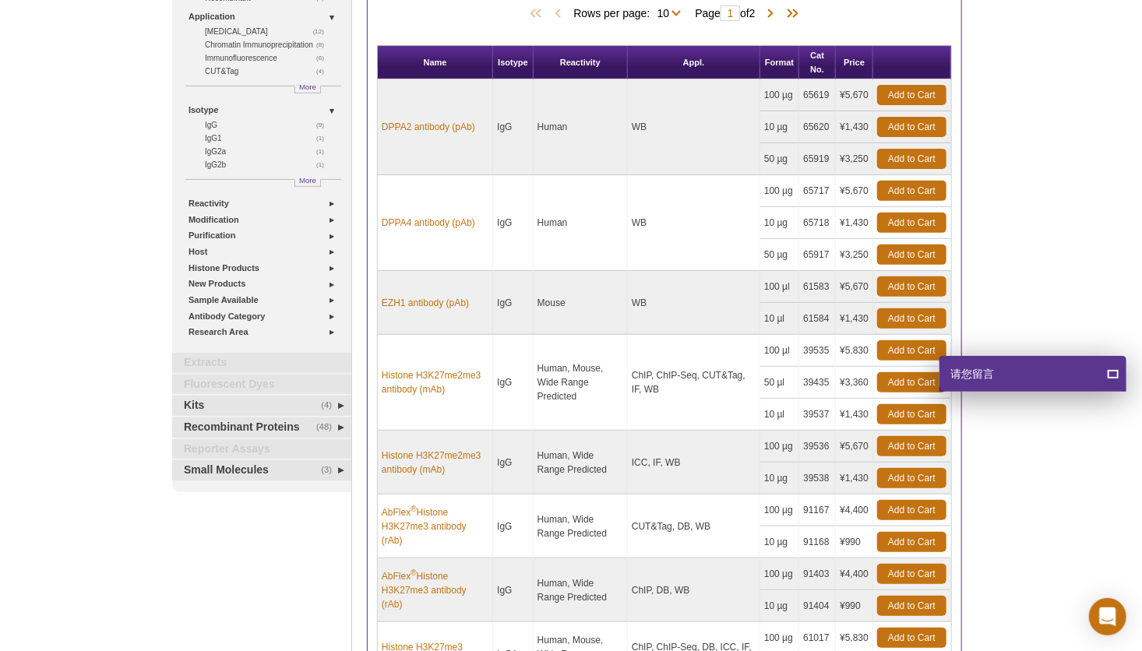
scroll to position [156, 0]
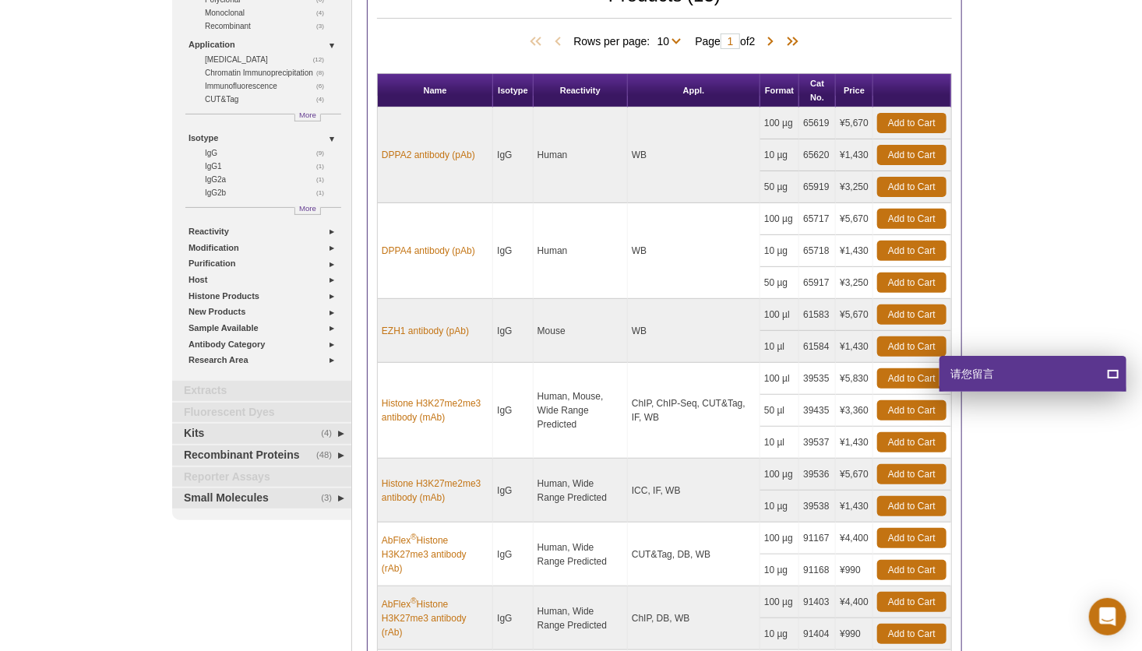
click at [1082, 229] on div "Active Motif Logo Enabling Epigenetics Research 0 Search Skip to content Active…" at bounding box center [571, 492] width 1142 height 1297
click at [1081, 229] on div "Active Motif Logo Enabling Epigenetics Research 0 Search Skip to content Active…" at bounding box center [571, 492] width 1142 height 1297
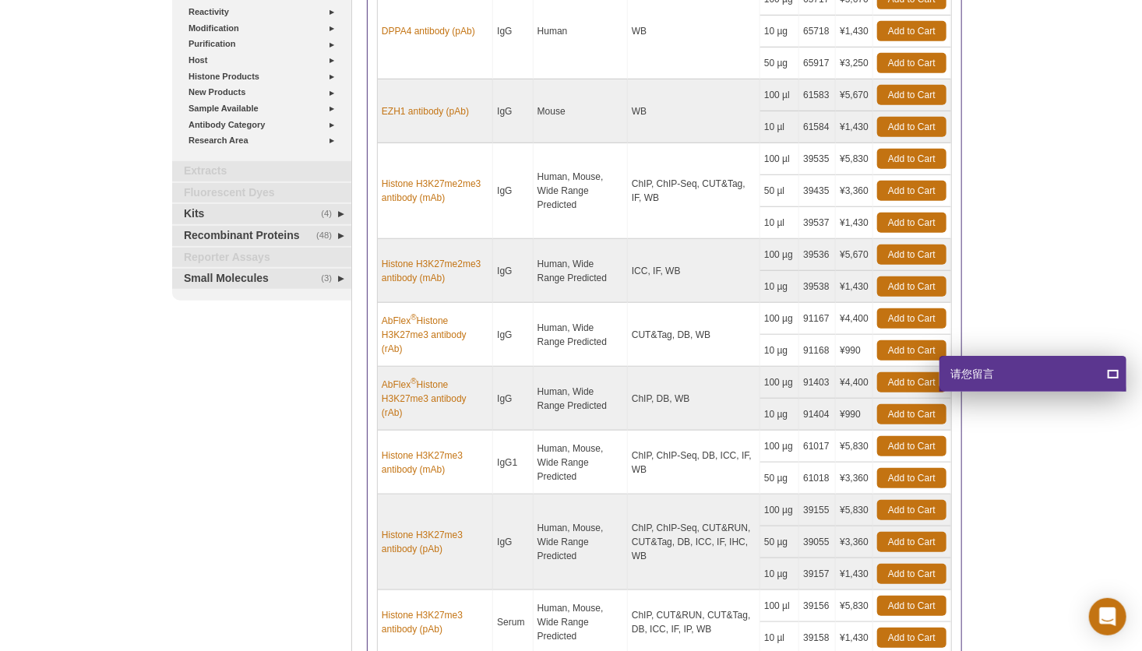
scroll to position [468, 0]
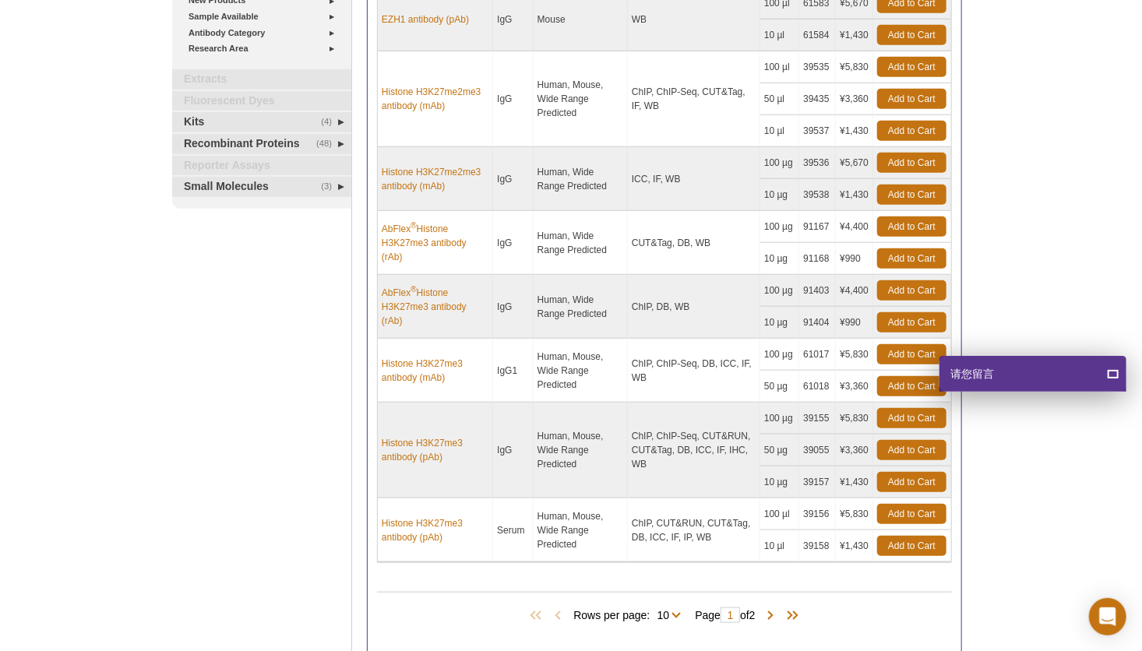
drag, startPoint x: 378, startPoint y: 414, endPoint x: 871, endPoint y: 478, distance: 497.4
click at [871, 478] on tbody "DPPA2 antibody (pAb) IgG Human WB 100 µg 65619 ¥5,670 Add to Cart ® ®" at bounding box center [665, 179] width 574 height 767
drag, startPoint x: 871, startPoint y: 478, endPoint x: 849, endPoint y: 475, distance: 22.7
copy tbody "Histone H3K27me3 antibody (pAb) IgG Human, Mouse, Wide Range Predicted ChIP, Ch…"
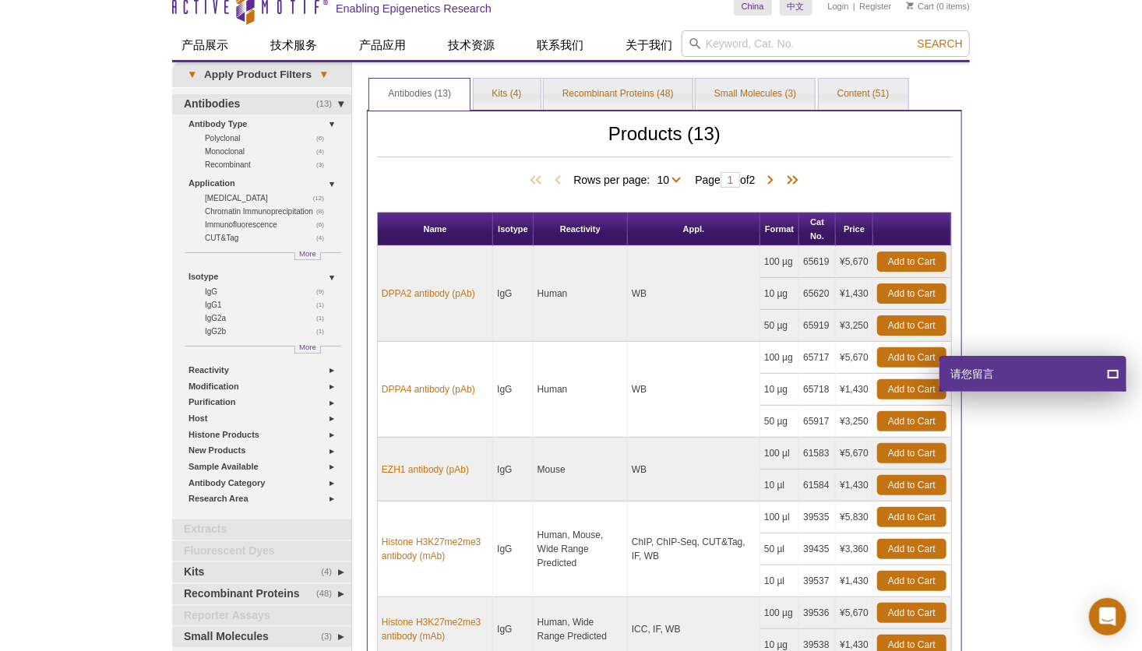
scroll to position [0, 0]
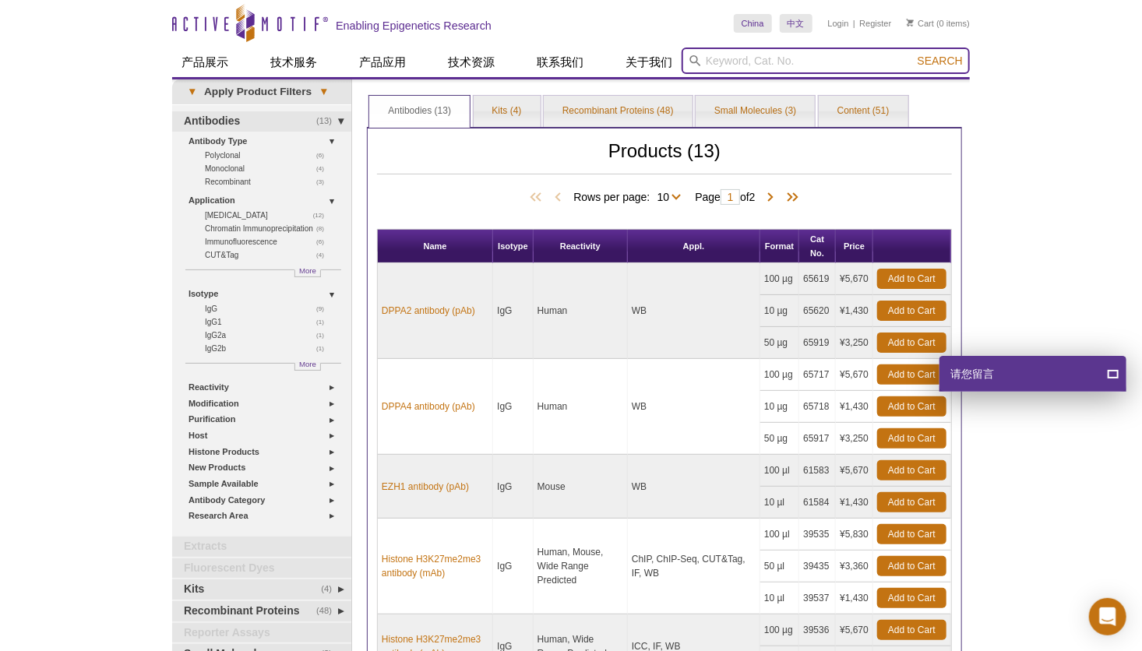
click at [802, 68] on input "search" at bounding box center [826, 61] width 288 height 26
type input "h3"
click at [913, 54] on button "Search" at bounding box center [940, 61] width 55 height 14
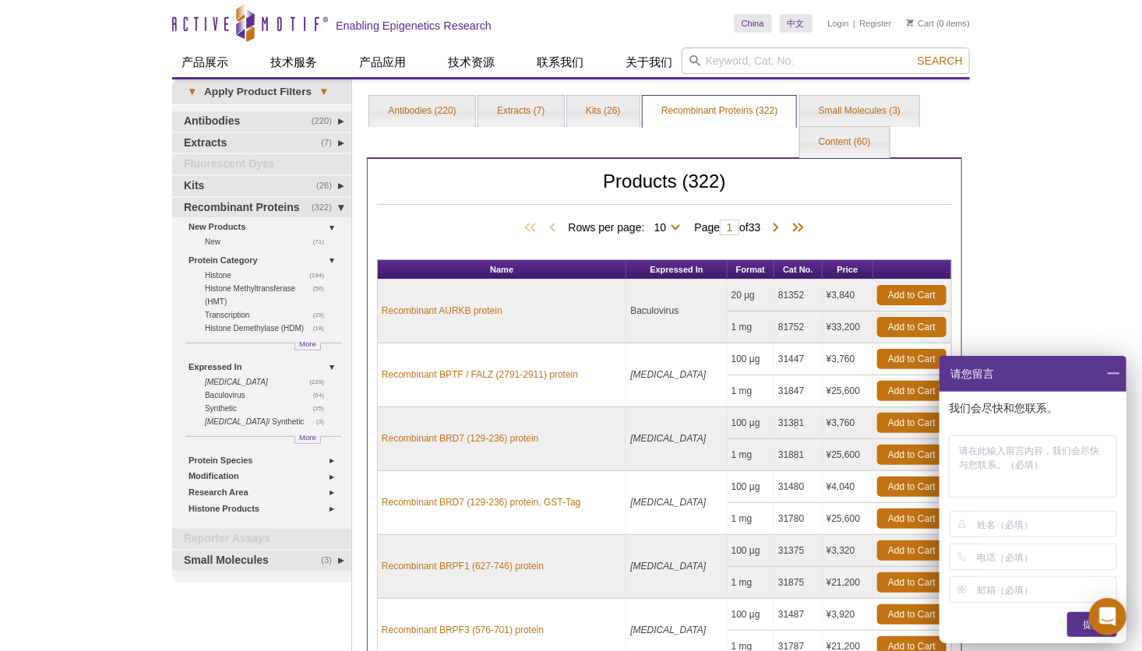
scroll to position [78, 0]
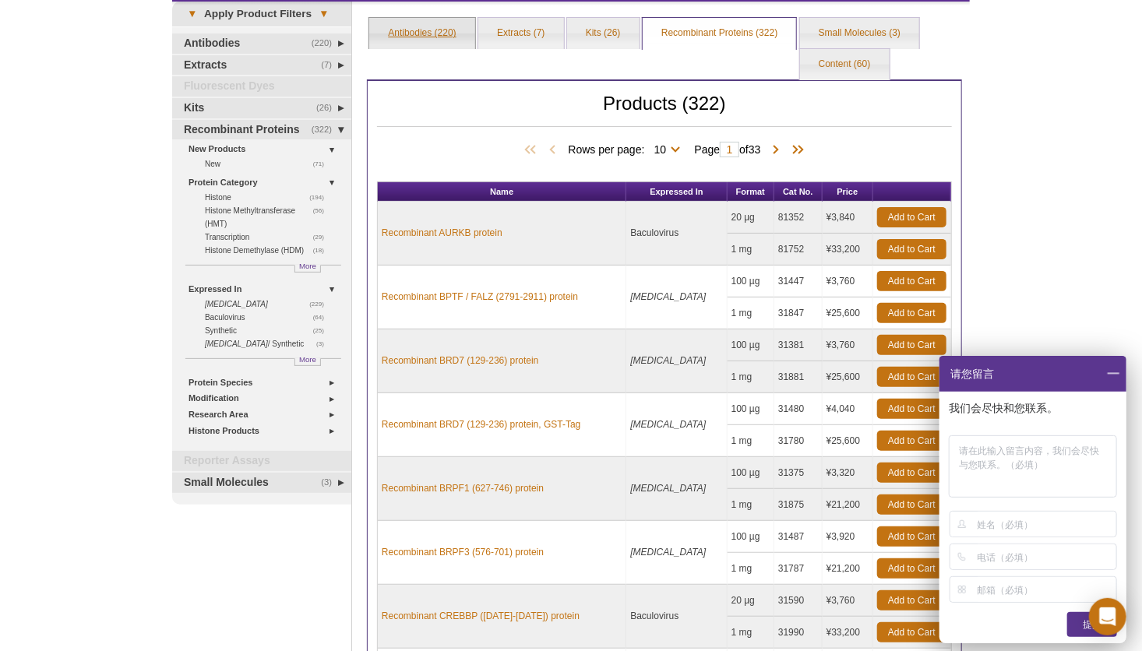
click at [457, 37] on link "Antibodies (220)" at bounding box center [421, 33] width 105 height 31
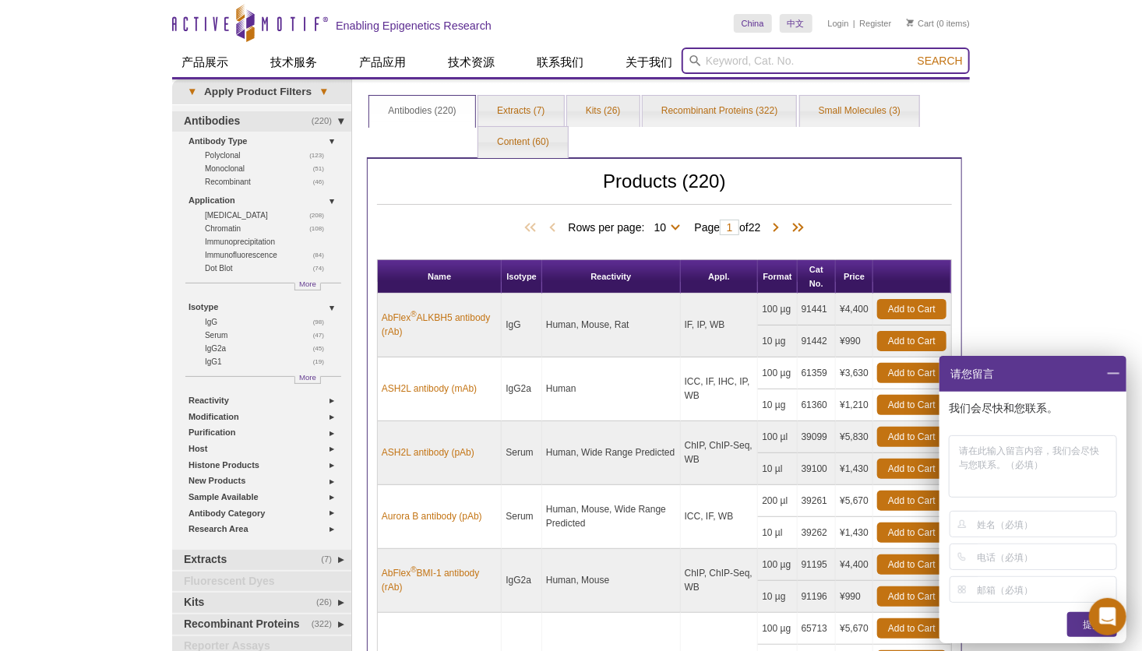
click at [821, 51] on input "search" at bounding box center [826, 61] width 288 height 26
type input "histone3"
click at [913, 54] on button "Search" at bounding box center [940, 61] width 55 height 14
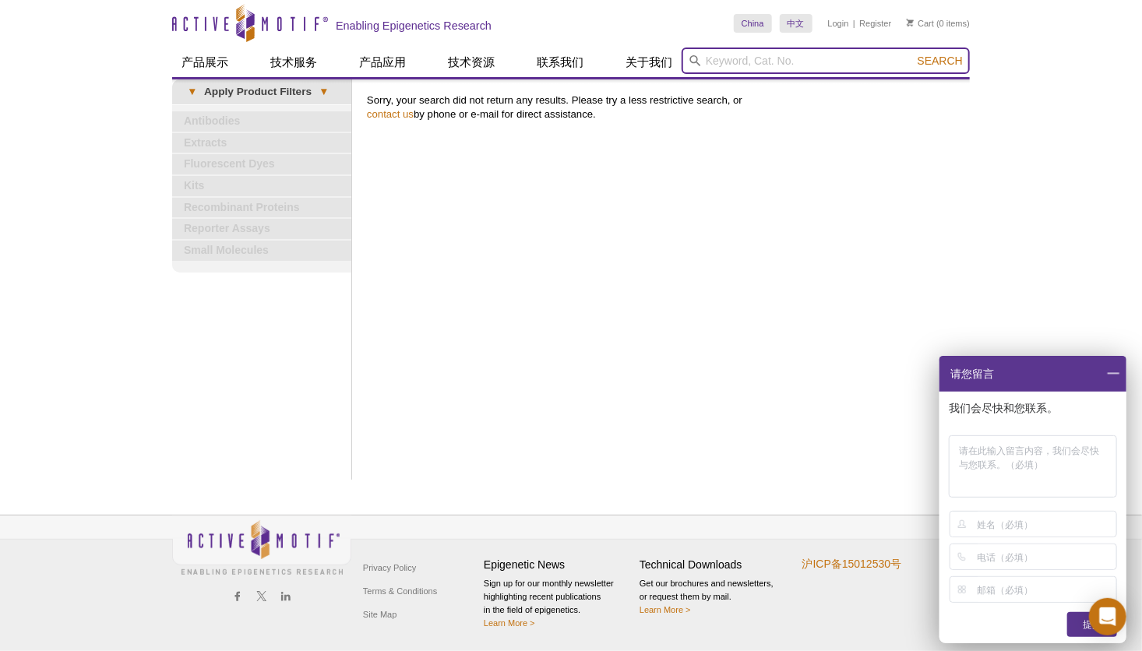
click at [733, 53] on input "search" at bounding box center [826, 61] width 288 height 26
type input "h3"
click at [913, 54] on button "Search" at bounding box center [940, 61] width 55 height 14
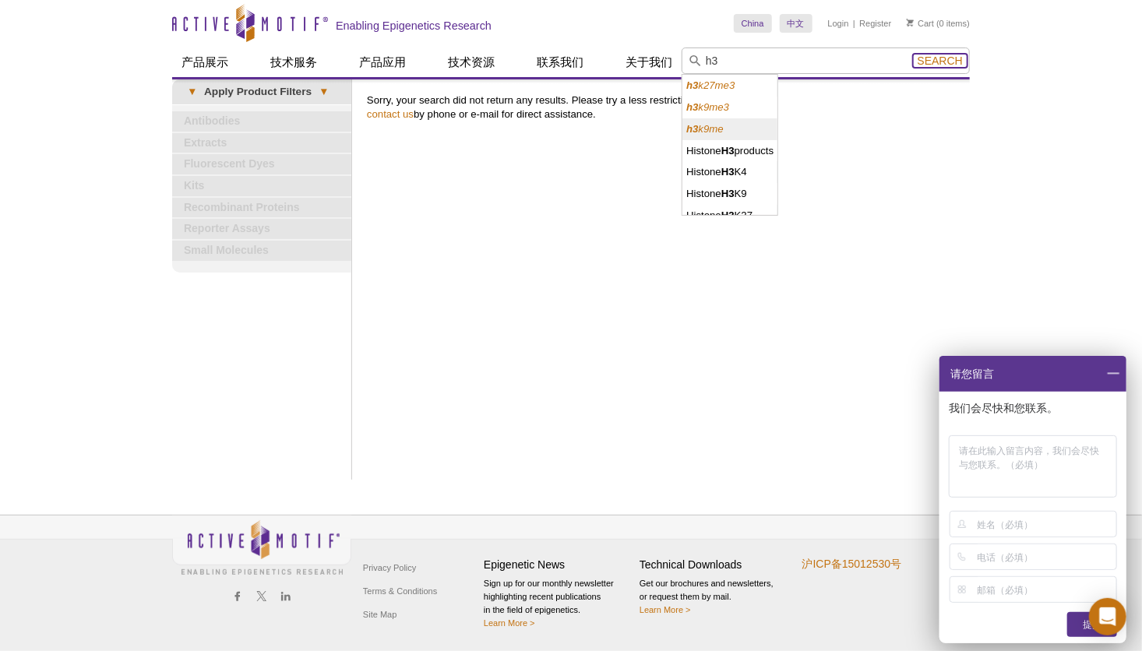
click at [937, 60] on span "Search" at bounding box center [940, 61] width 45 height 12
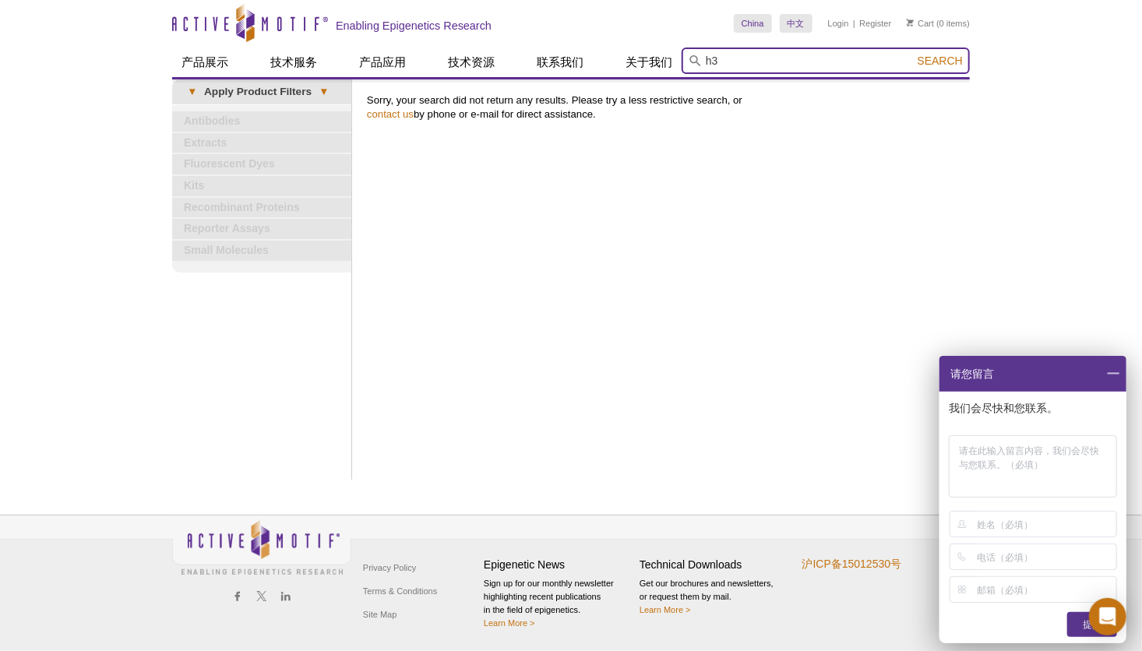
click at [771, 56] on input "h3" at bounding box center [826, 61] width 288 height 26
click at [960, 56] on span "Search" at bounding box center [940, 61] width 45 height 12
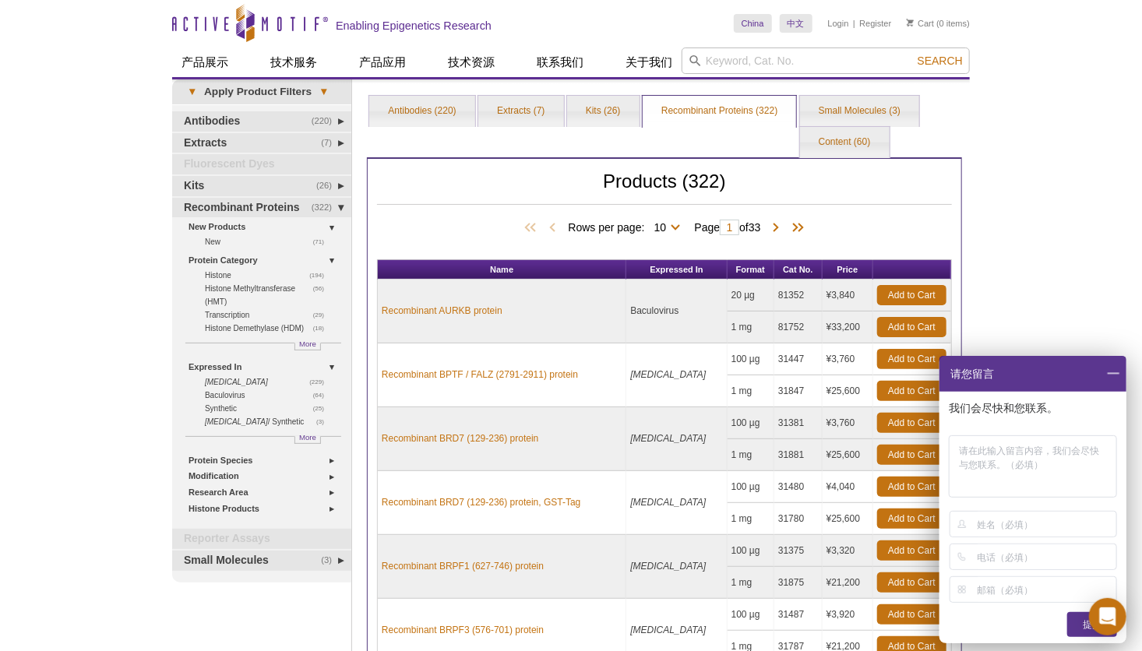
click at [1117, 376] on span at bounding box center [1113, 374] width 26 height 36
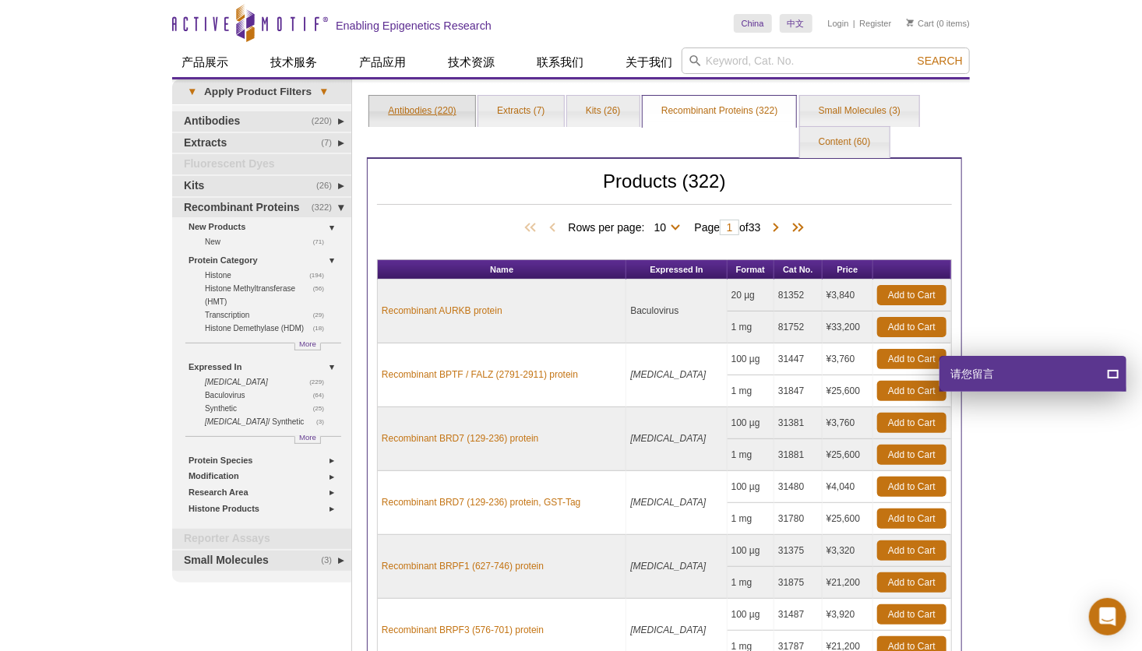
click at [425, 118] on link "Antibodies (220)" at bounding box center [421, 111] width 105 height 31
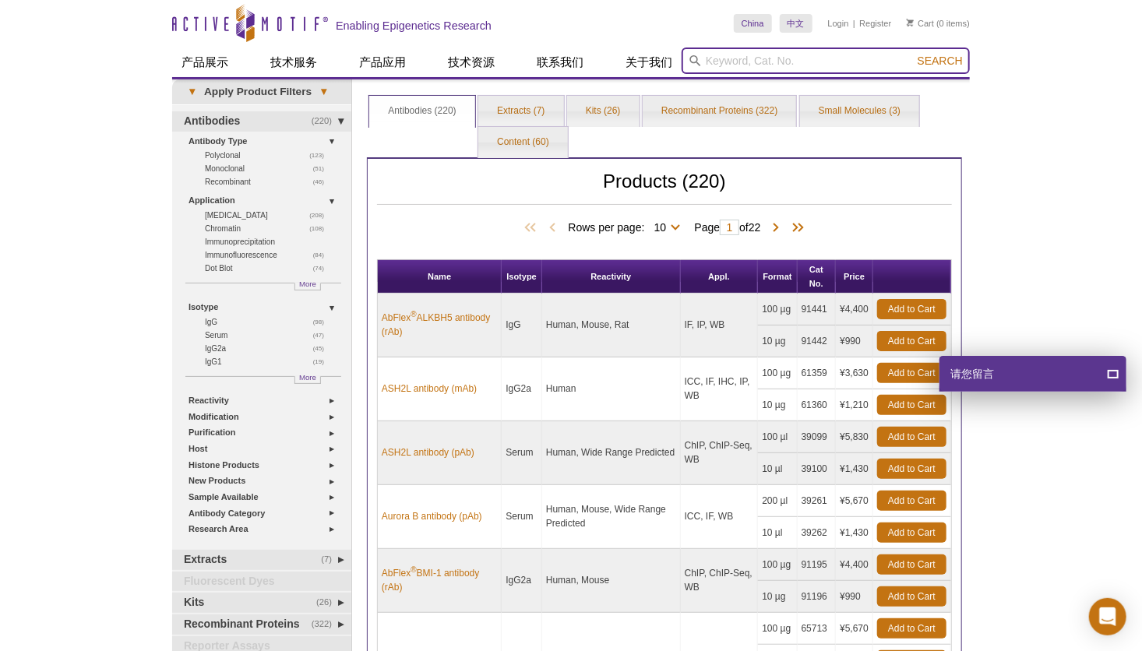
click at [786, 55] on input "search" at bounding box center [826, 61] width 288 height 26
paste input "Histone H3"
type input "Histone H3"
click at [913, 54] on button "Search" at bounding box center [940, 61] width 55 height 14
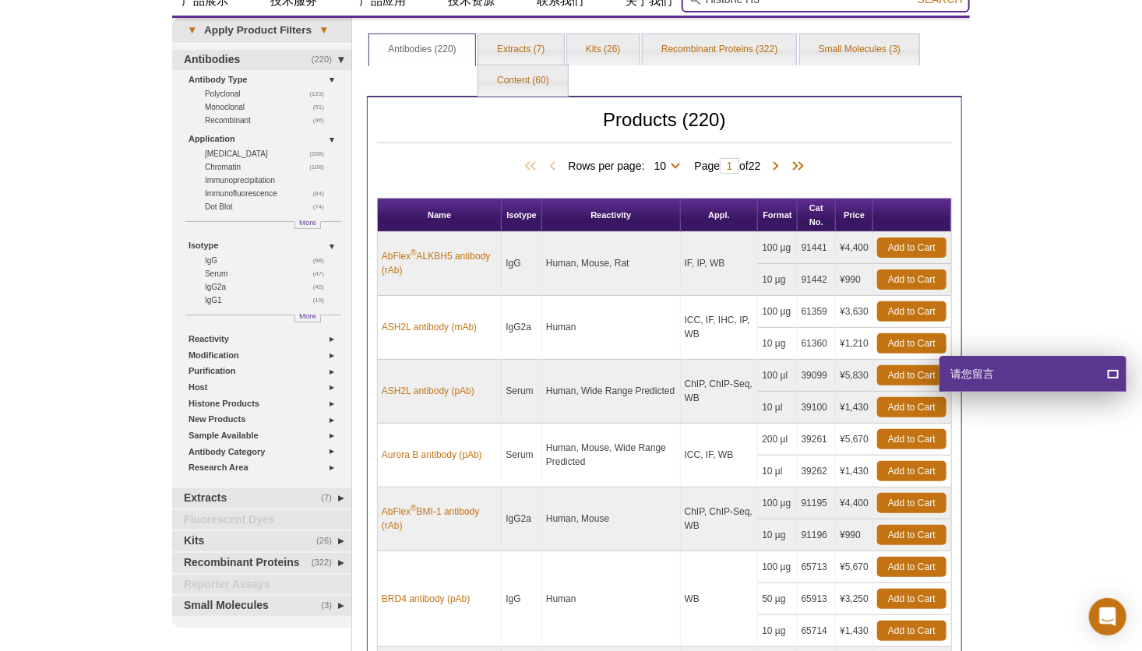
scroll to position [234, 0]
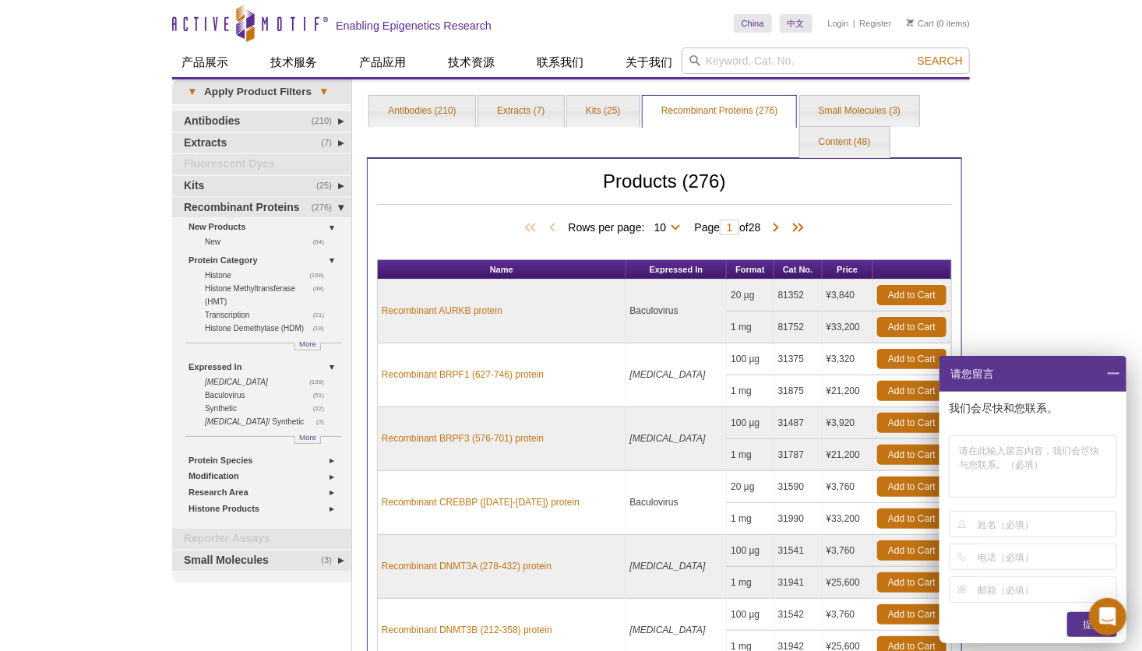
click at [1110, 375] on span at bounding box center [1113, 374] width 26 height 36
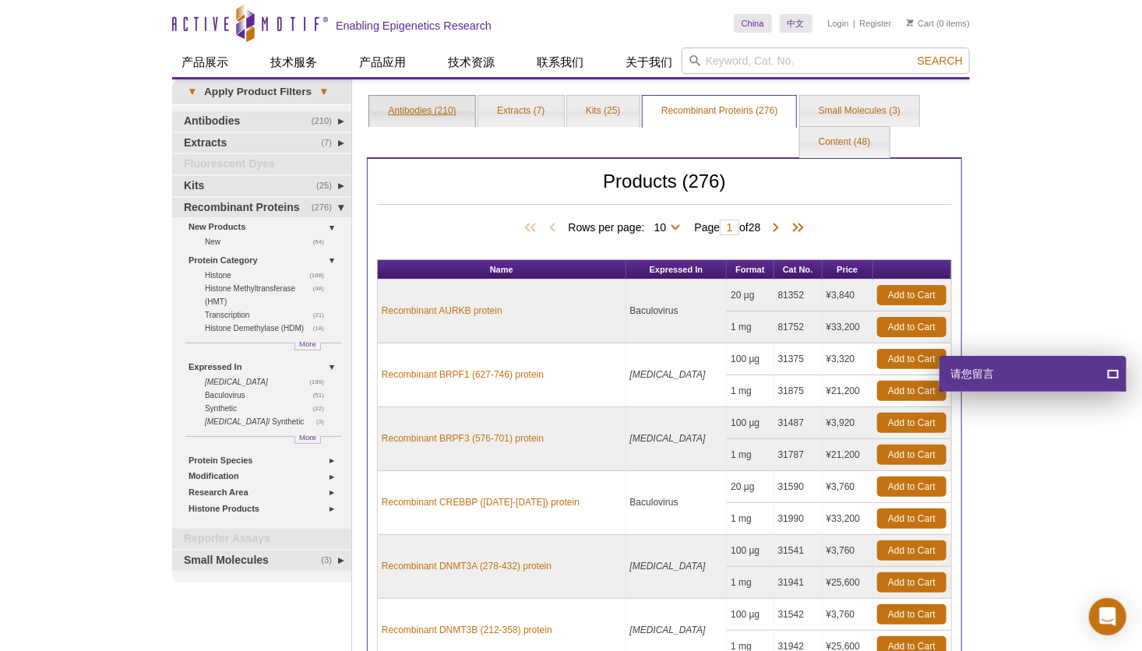
click at [425, 119] on link "Antibodies (210)" at bounding box center [421, 111] width 105 height 31
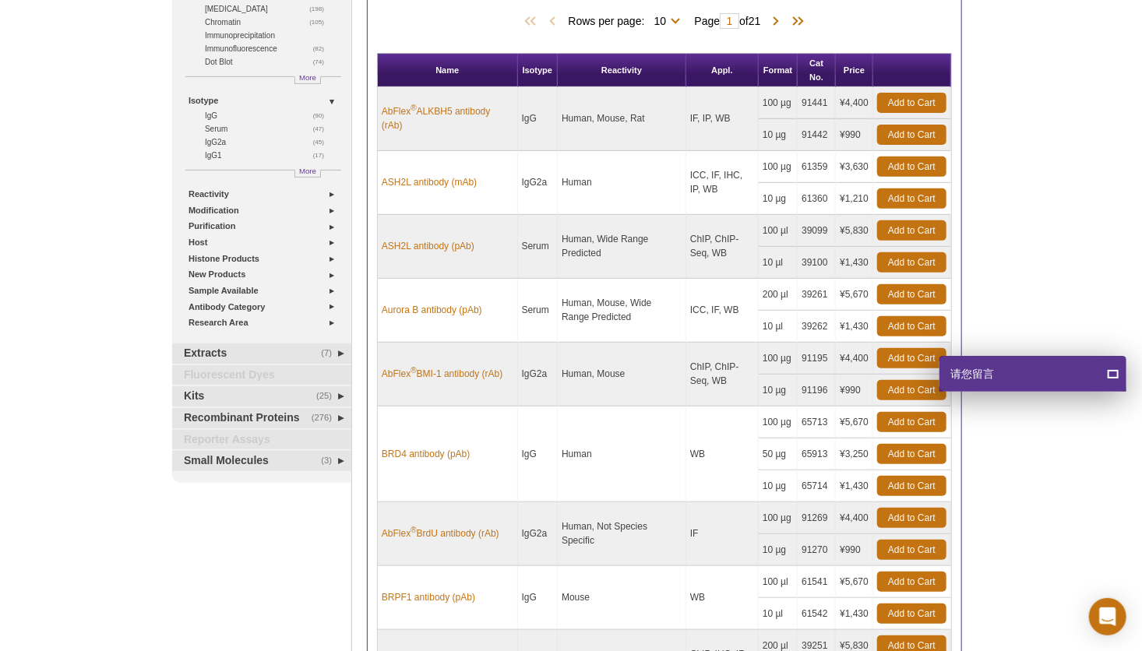
scroll to position [234, 0]
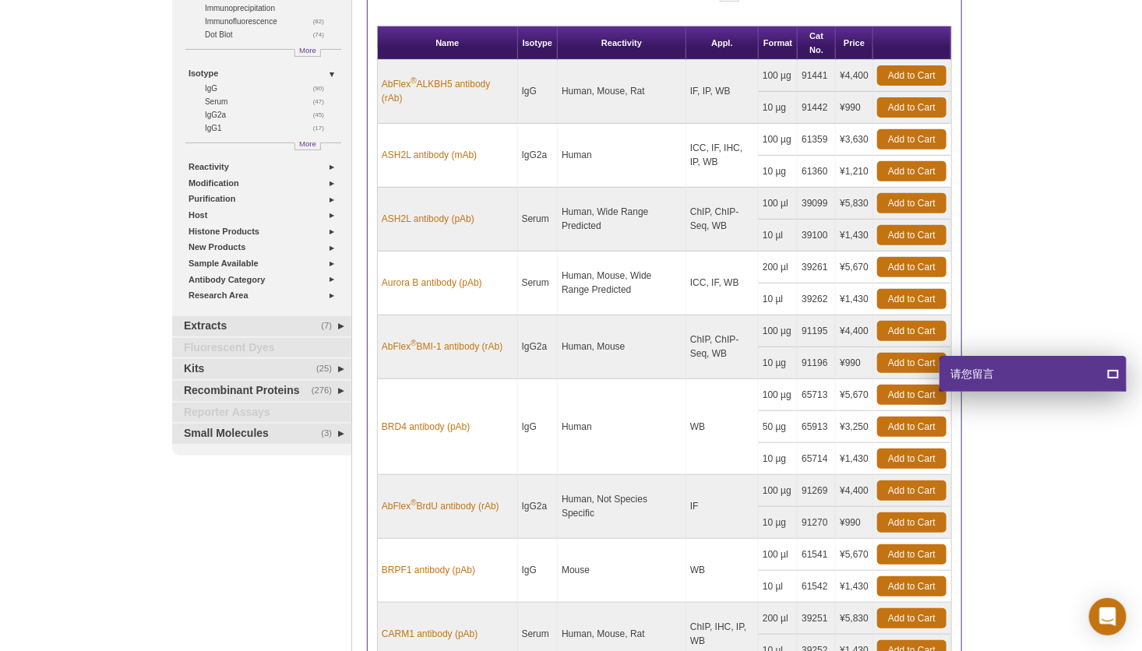
click at [1020, 197] on div "Active Motif Logo Enabling Epigenetics Research 0 Search Skip to content Active…" at bounding box center [571, 381] width 1142 height 1231
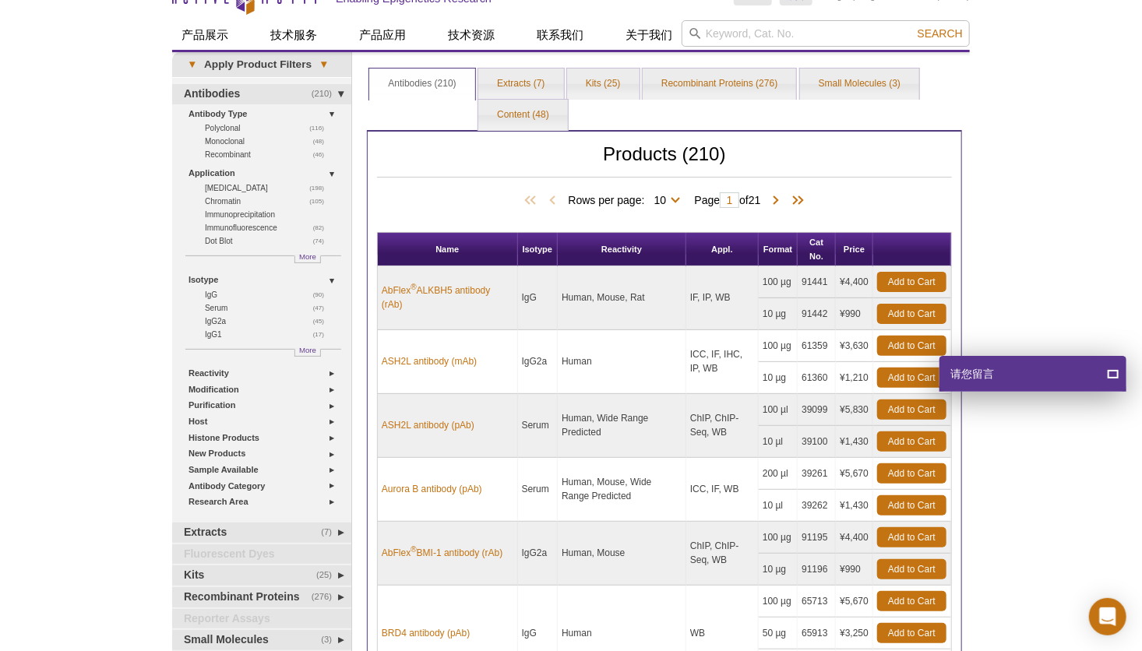
scroll to position [0, 0]
